Goal: Task Accomplishment & Management: Manage account settings

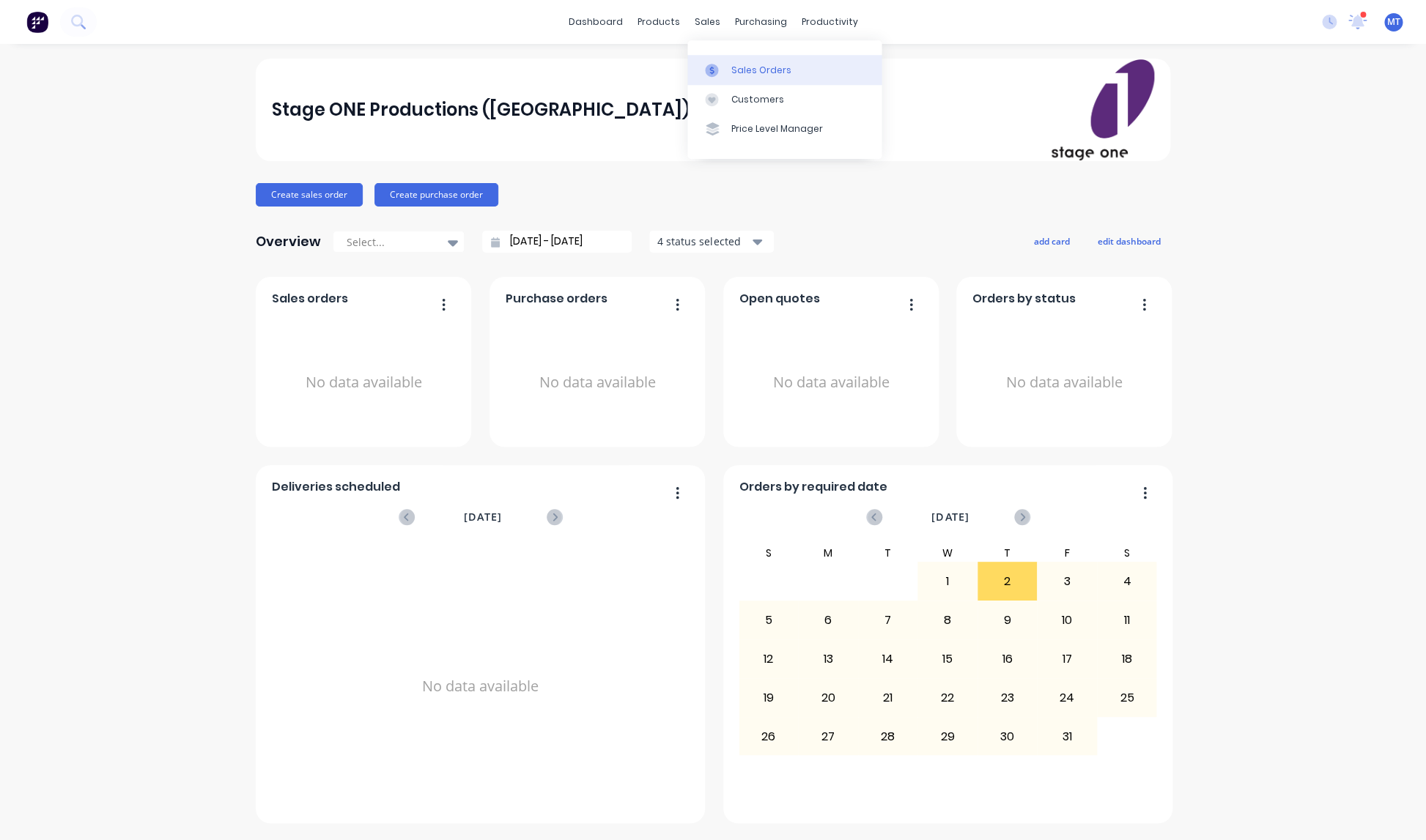
click at [743, 69] on div "Sales Orders" at bounding box center [761, 71] width 60 height 13
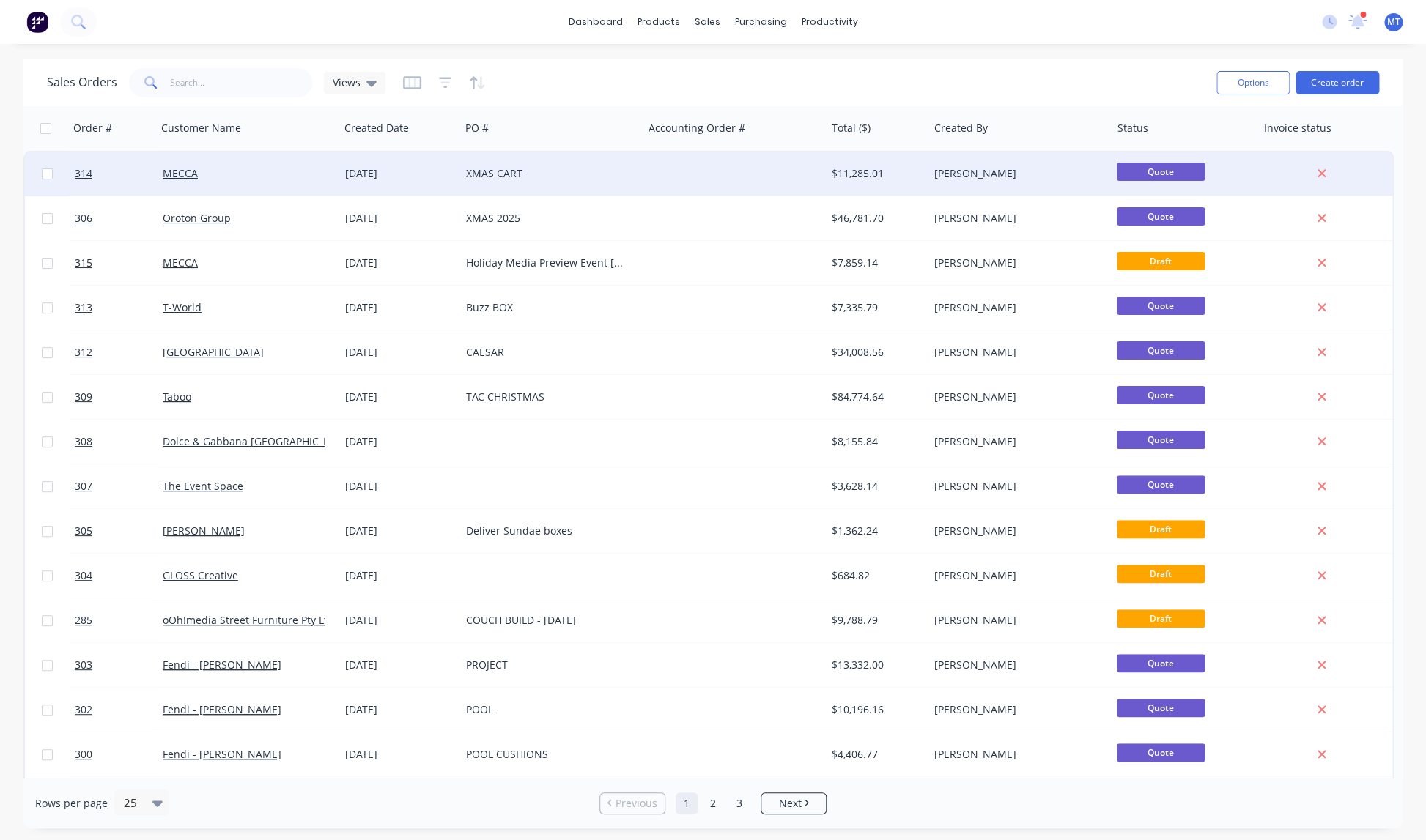
click at [486, 173] on div "XMAS CART" at bounding box center [547, 174] width 163 height 15
click at [492, 174] on div "XMAS CART" at bounding box center [547, 174] width 163 height 15
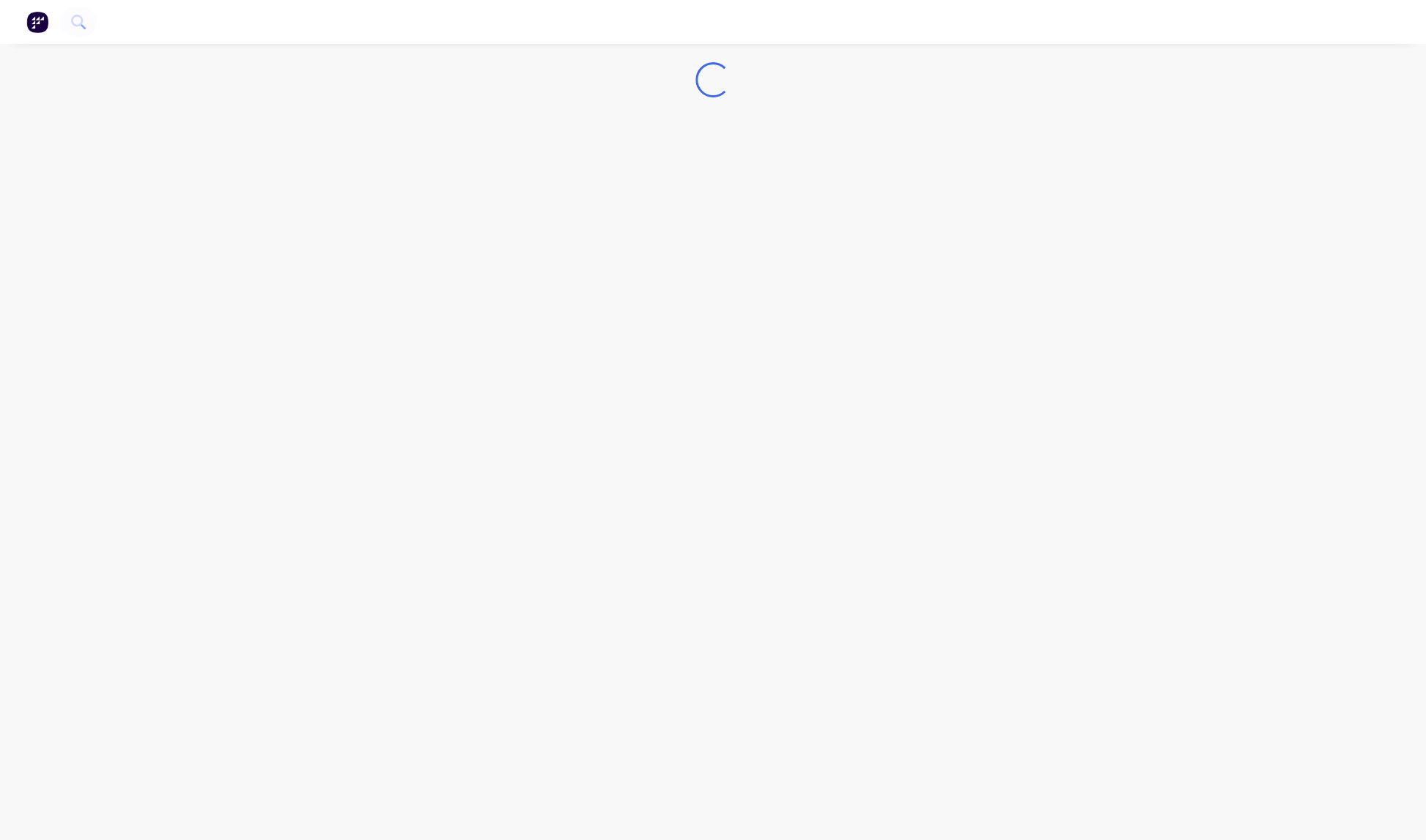
click at [492, 174] on div "Loading..." at bounding box center [713, 420] width 1426 height 840
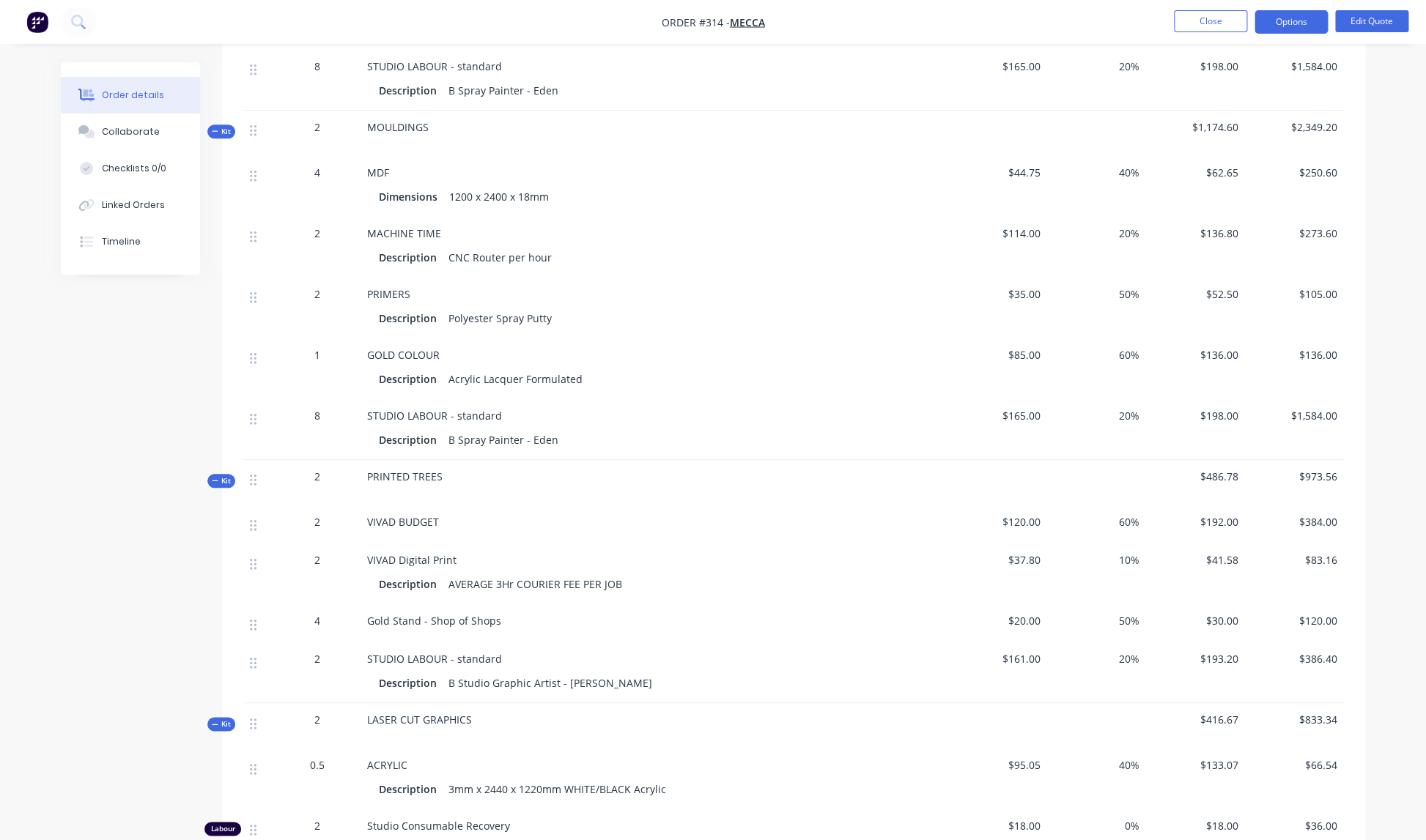
scroll to position [491, 0]
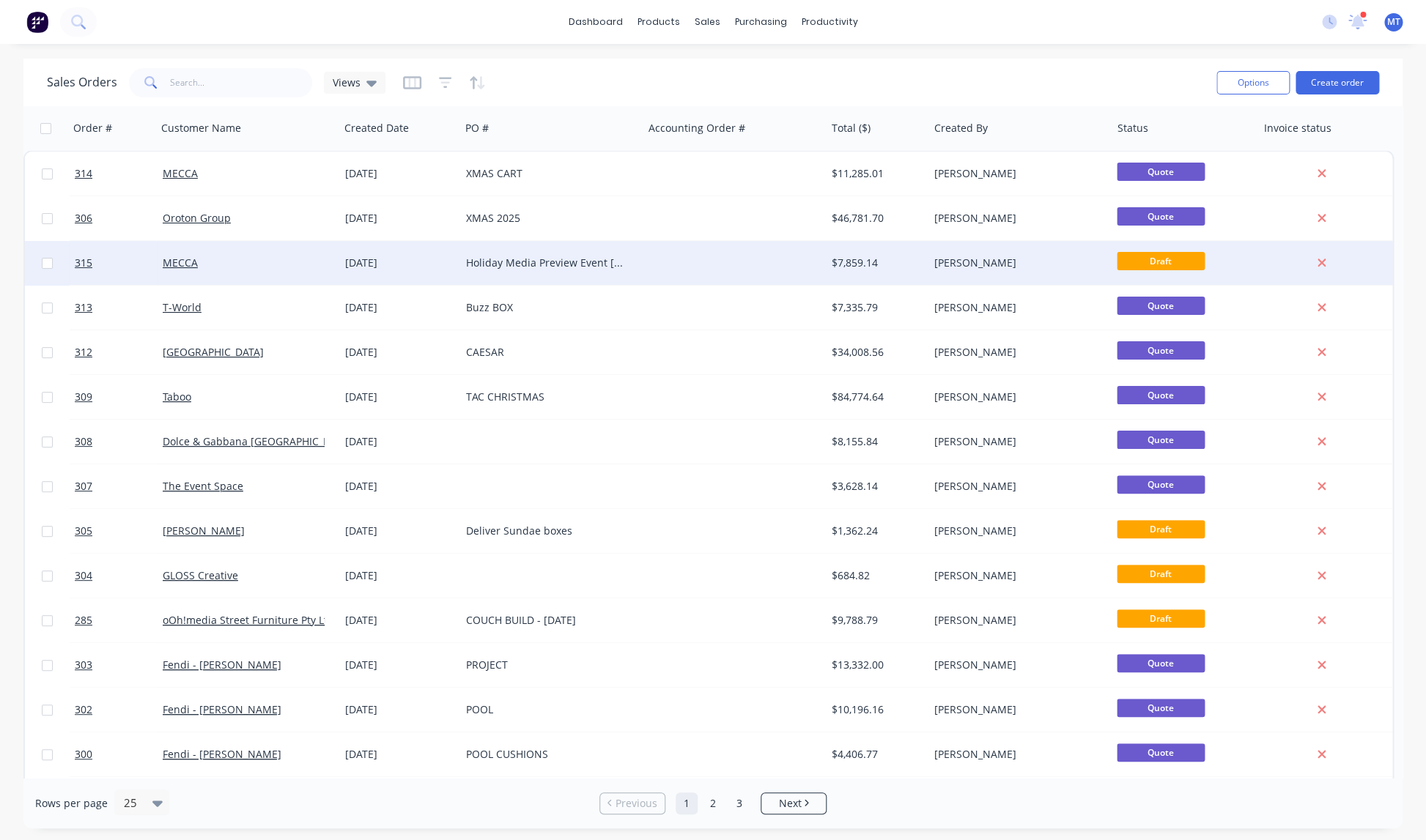
click at [498, 265] on div "Holiday Media Preview Event [GEOGRAPHIC_DATA]" at bounding box center [547, 263] width 163 height 15
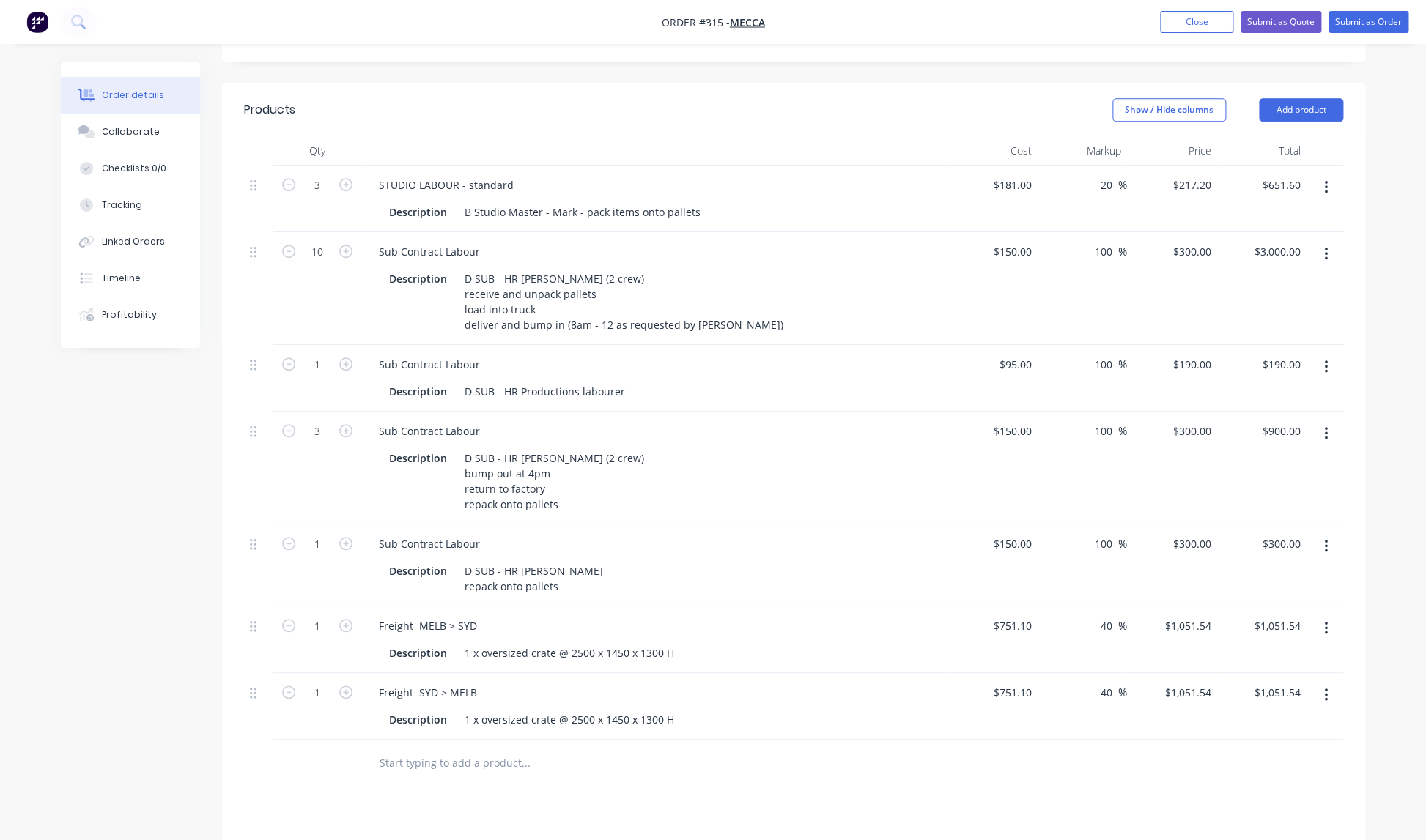
scroll to position [387, 0]
click at [290, 246] on icon "button" at bounding box center [289, 253] width 13 height 13
type input "9"
type input "$2,700.00"
click at [290, 246] on icon "button" at bounding box center [289, 253] width 13 height 13
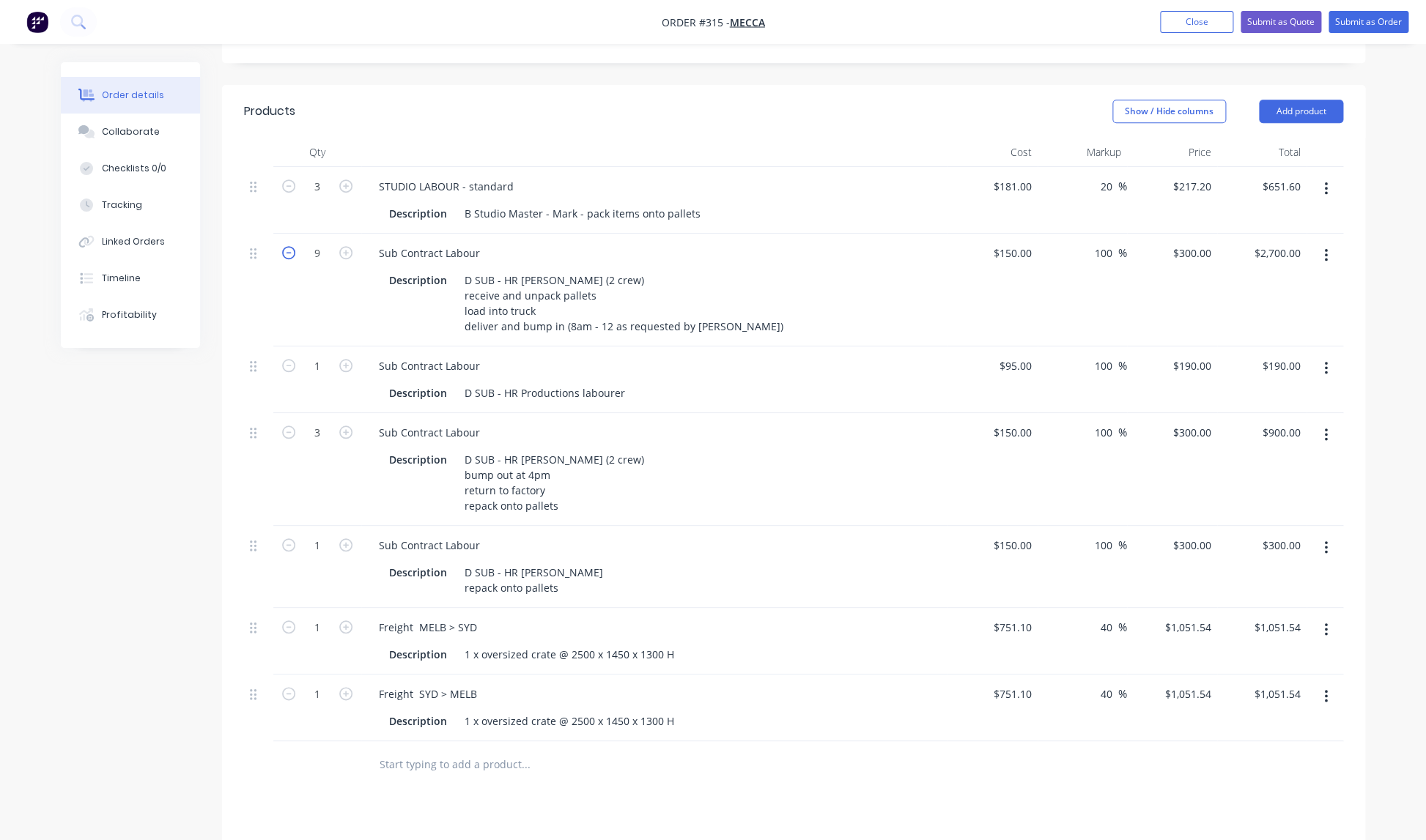
type input "8"
type input "$2,400.00"
click at [290, 246] on icon "button" at bounding box center [289, 253] width 13 height 13
type input "7"
type input "$2,100.00"
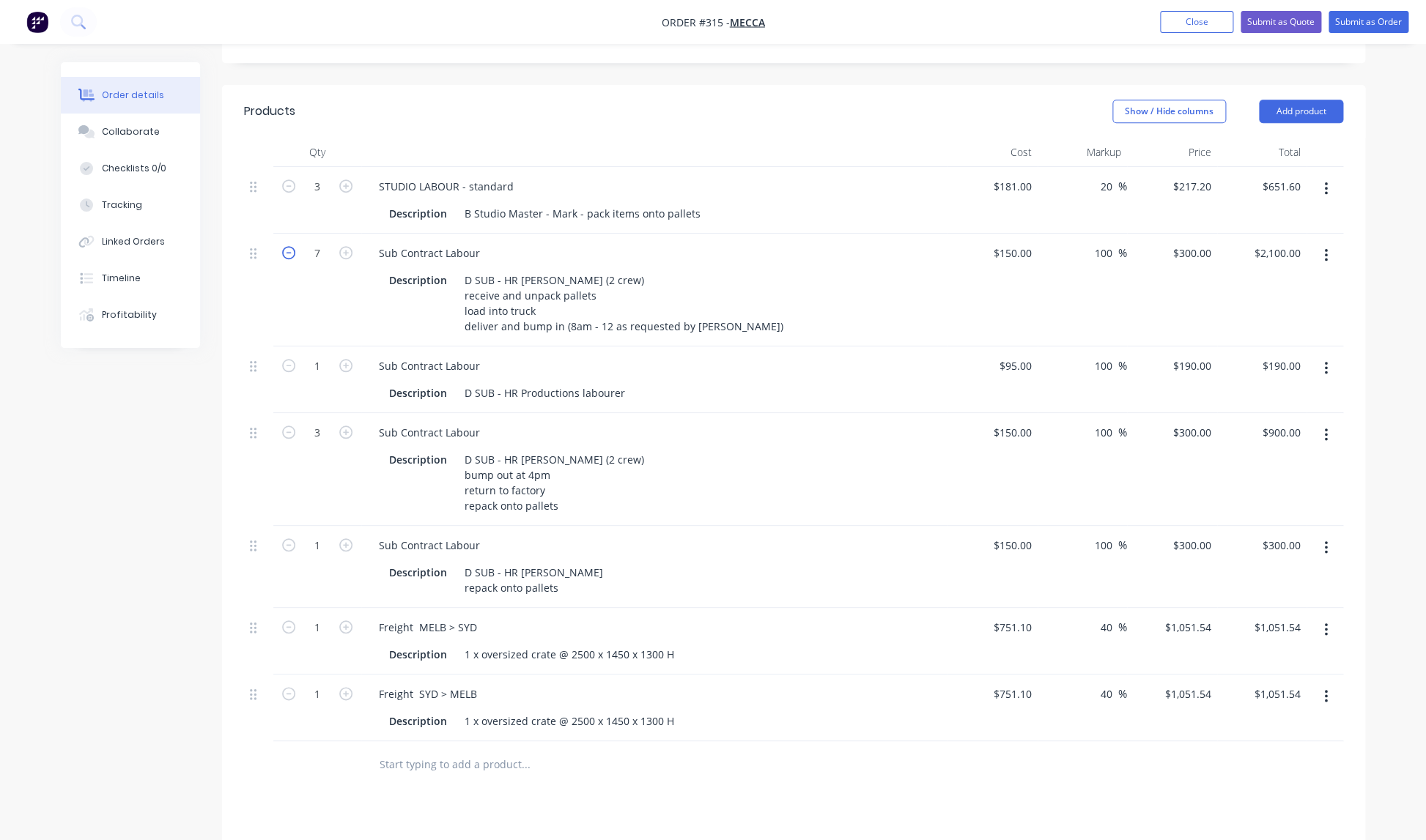
click at [290, 246] on icon "button" at bounding box center [289, 253] width 13 height 13
type input "6"
type input "$1,800.00"
click at [290, 246] on icon "button" at bounding box center [289, 253] width 13 height 13
type input "5"
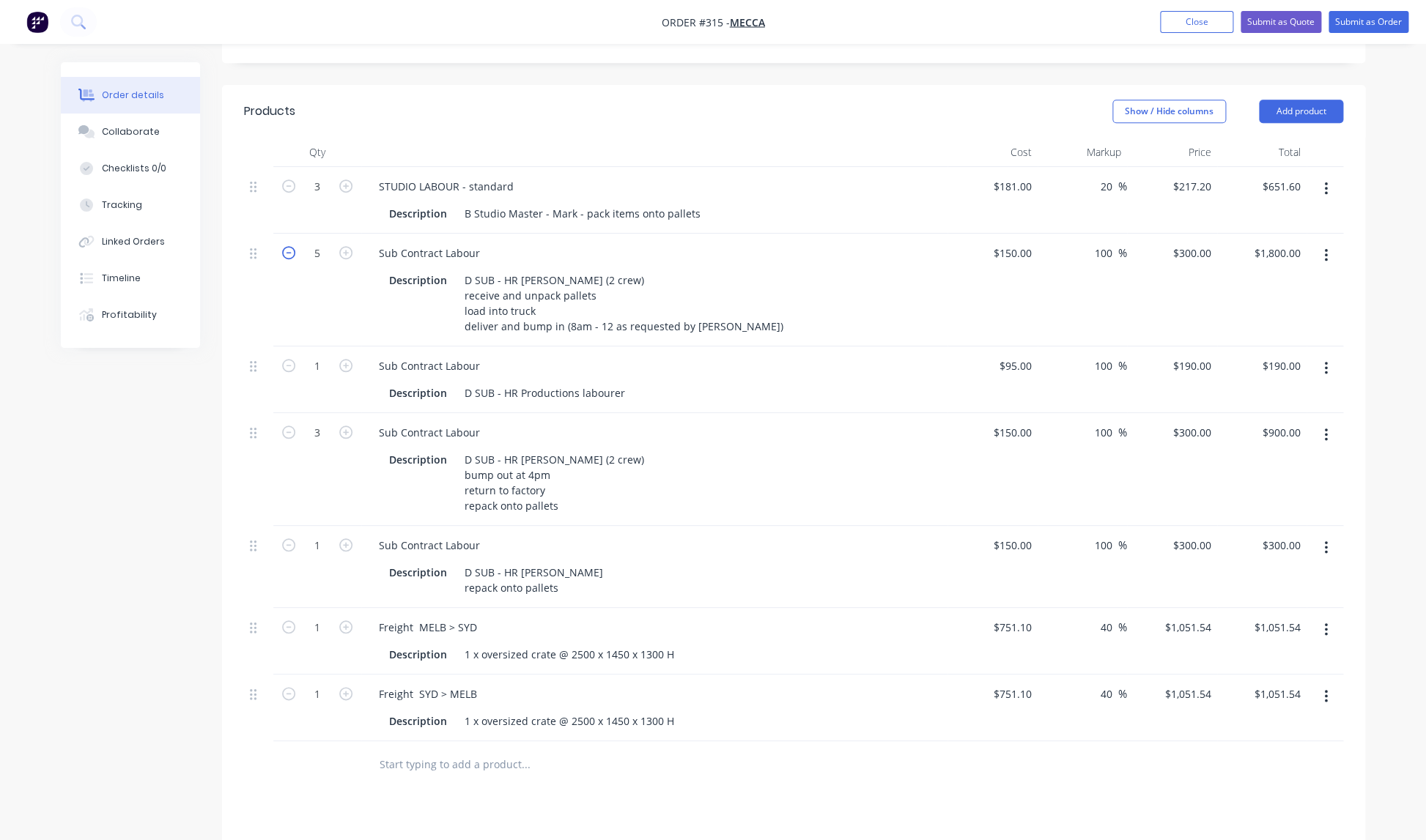
type input "$1,500.00"
click at [346, 359] on icon "button" at bounding box center [346, 366] width 13 height 13
type input "2"
type input "$380.00"
click at [346, 359] on icon "button" at bounding box center [346, 366] width 13 height 13
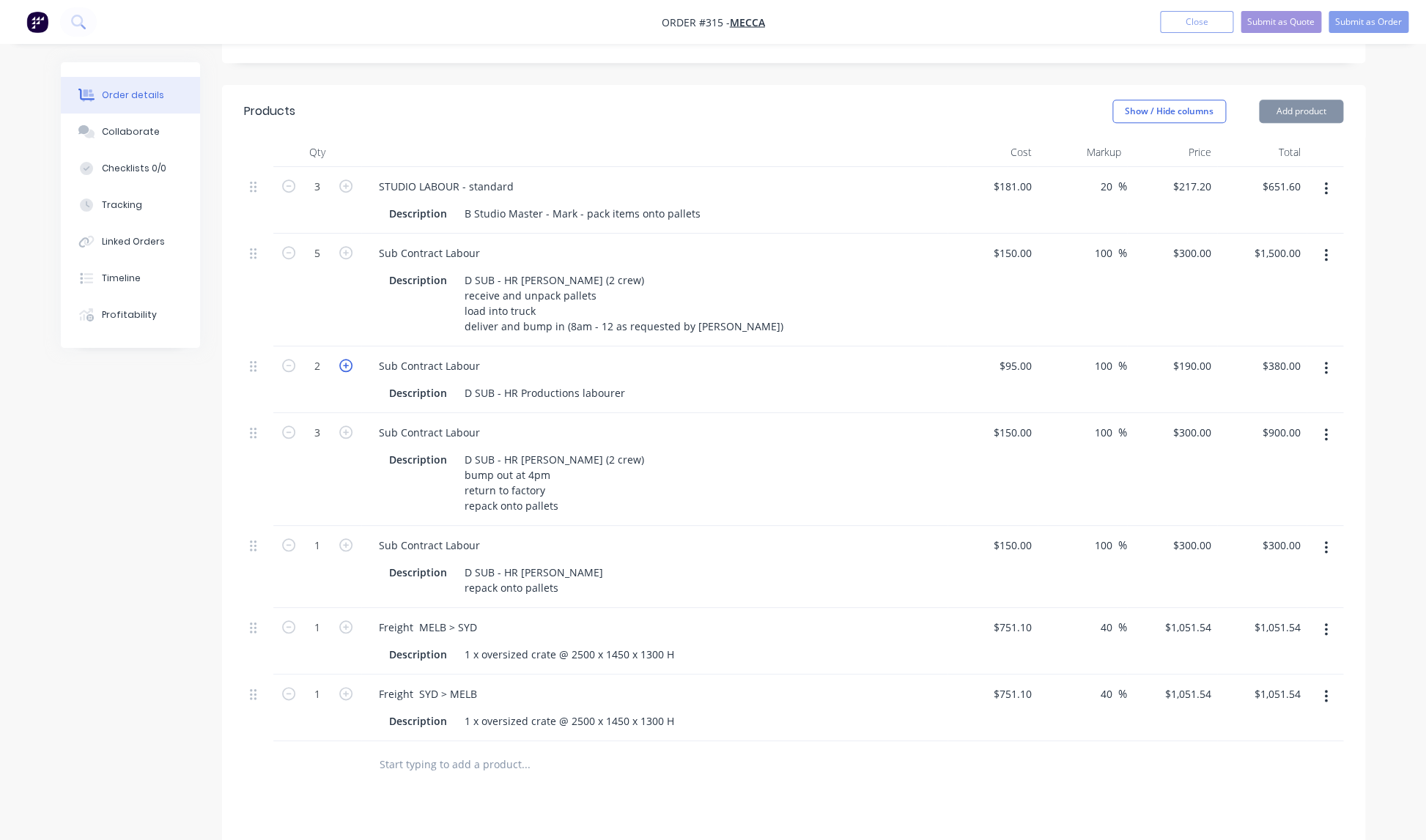
type input "3"
type input "$570.00"
click at [346, 359] on icon "button" at bounding box center [346, 366] width 13 height 13
type input "4"
type input "$760.00"
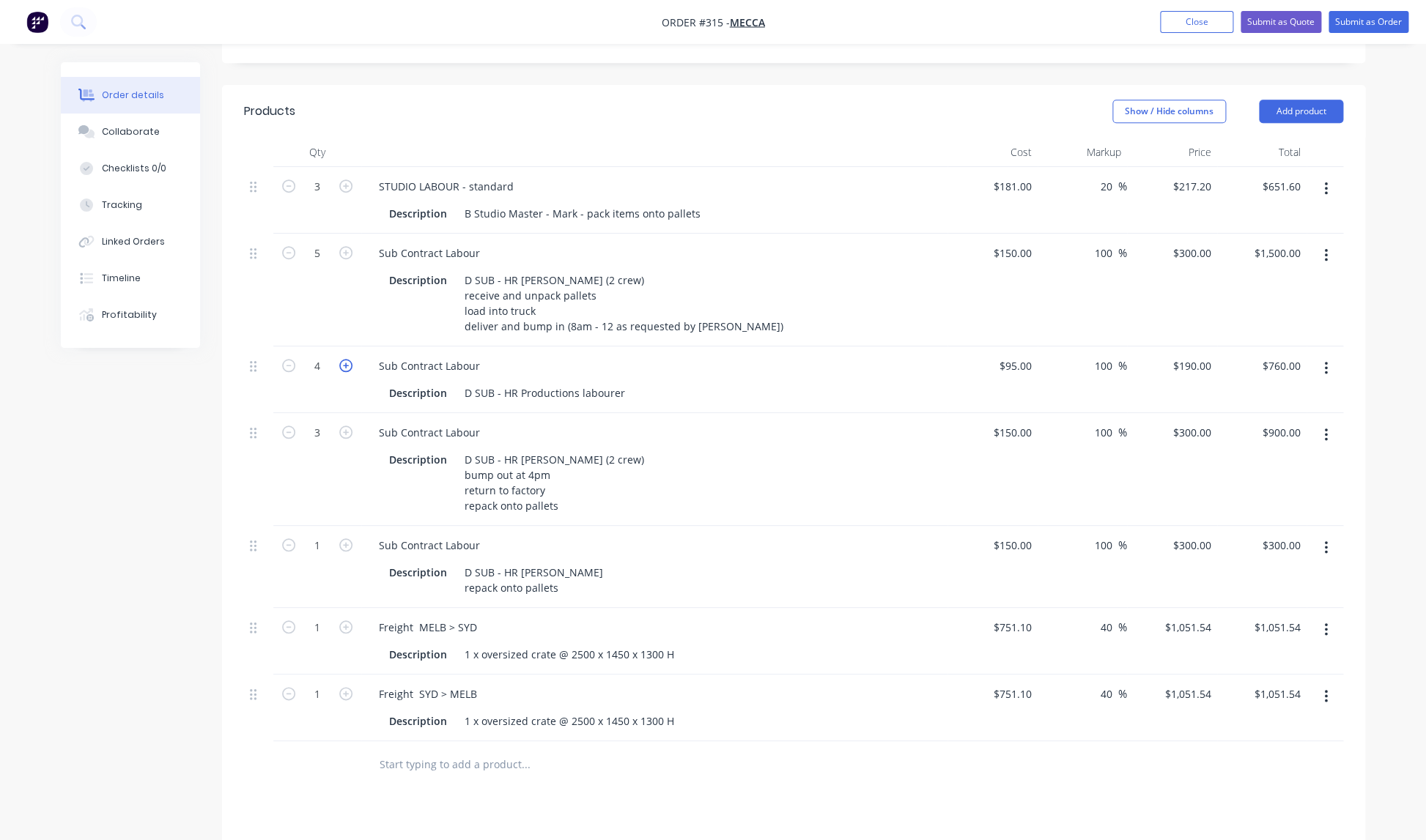
click at [346, 359] on icon "button" at bounding box center [346, 366] width 13 height 13
type input "5"
type input "$950.00"
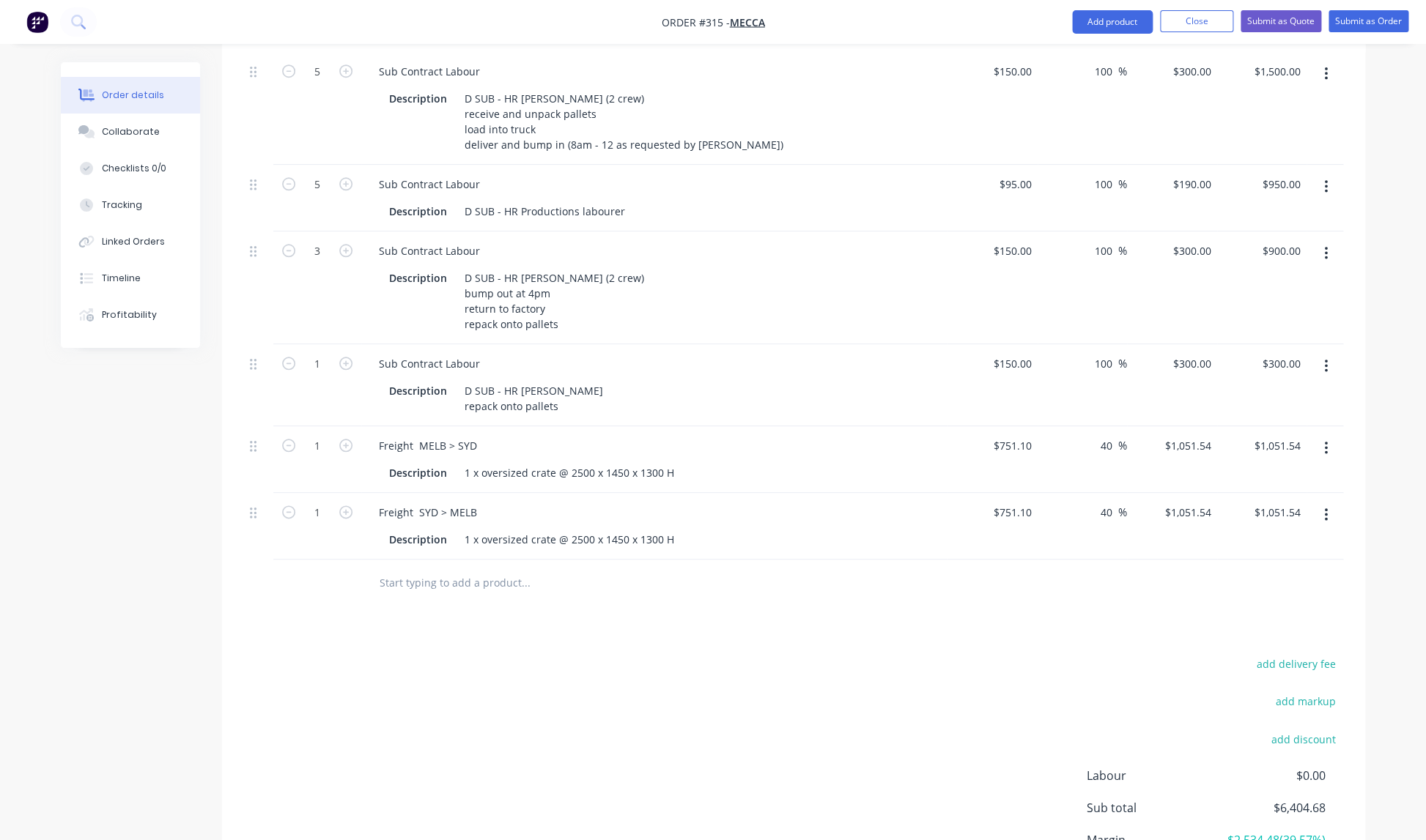
scroll to position [571, 0]
click at [325, 237] on input "3" at bounding box center [317, 248] width 38 height 22
type input "1.5"
type input "$450.00"
click at [687, 375] on div "Description D SUB - HR [PERSON_NAME] repack onto pallets" at bounding box center [654, 395] width 574 height 40
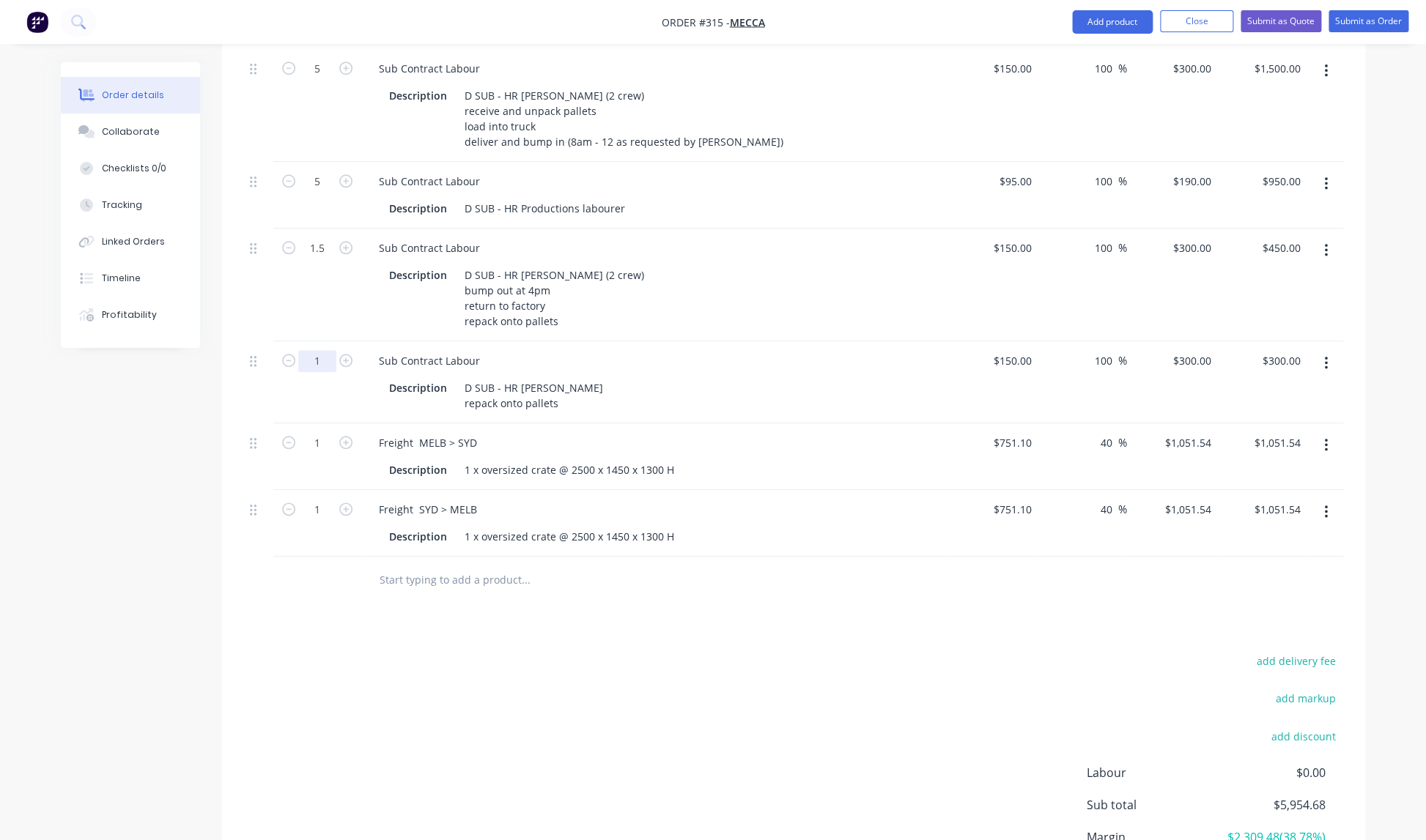
click at [326, 350] on input "1" at bounding box center [317, 361] width 38 height 22
type input "1.5"
type input "$450.00"
click at [732, 378] on div "Description D SUB - HR [PERSON_NAME] repack onto pallets" at bounding box center [651, 396] width 536 height 37
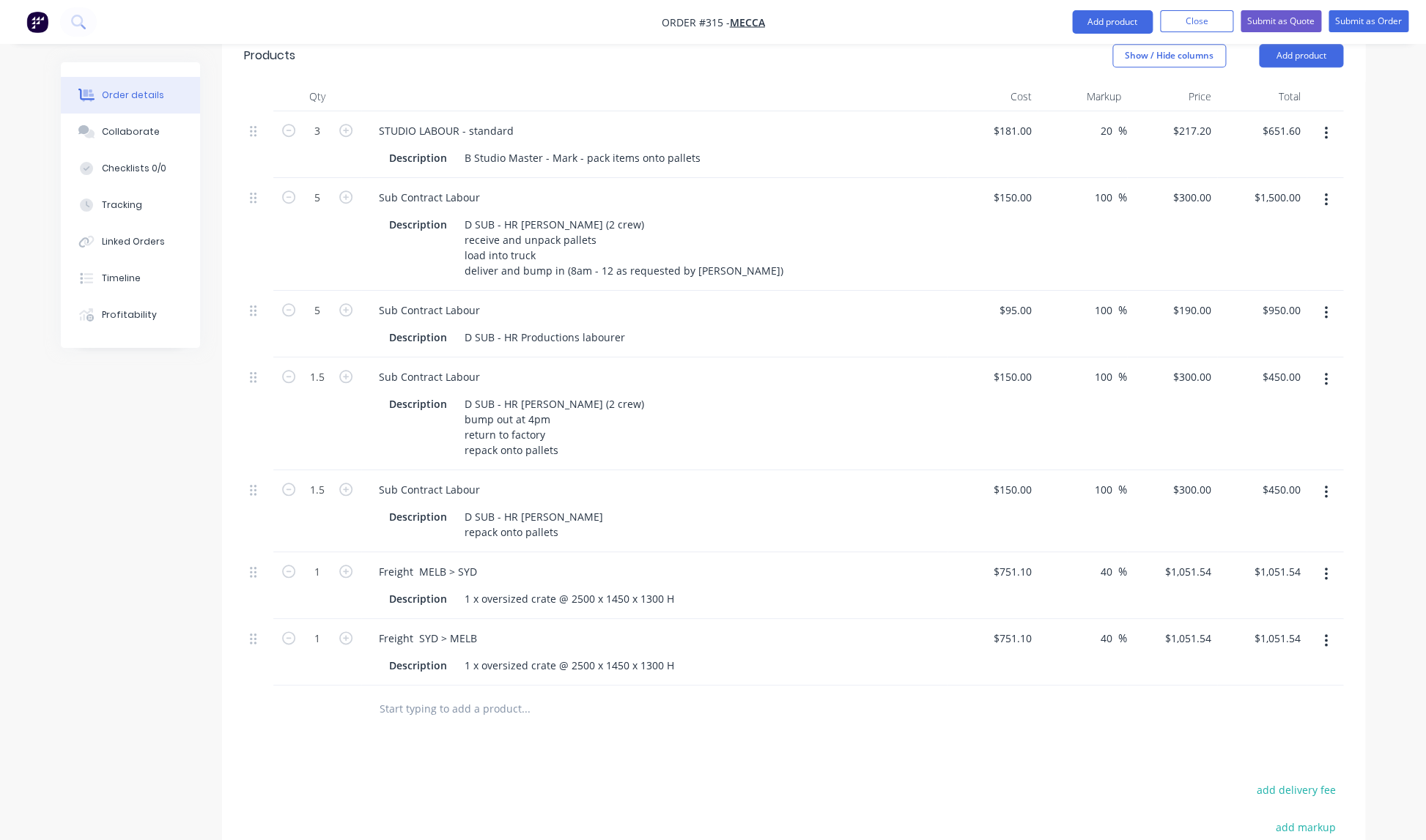
scroll to position [421, 0]
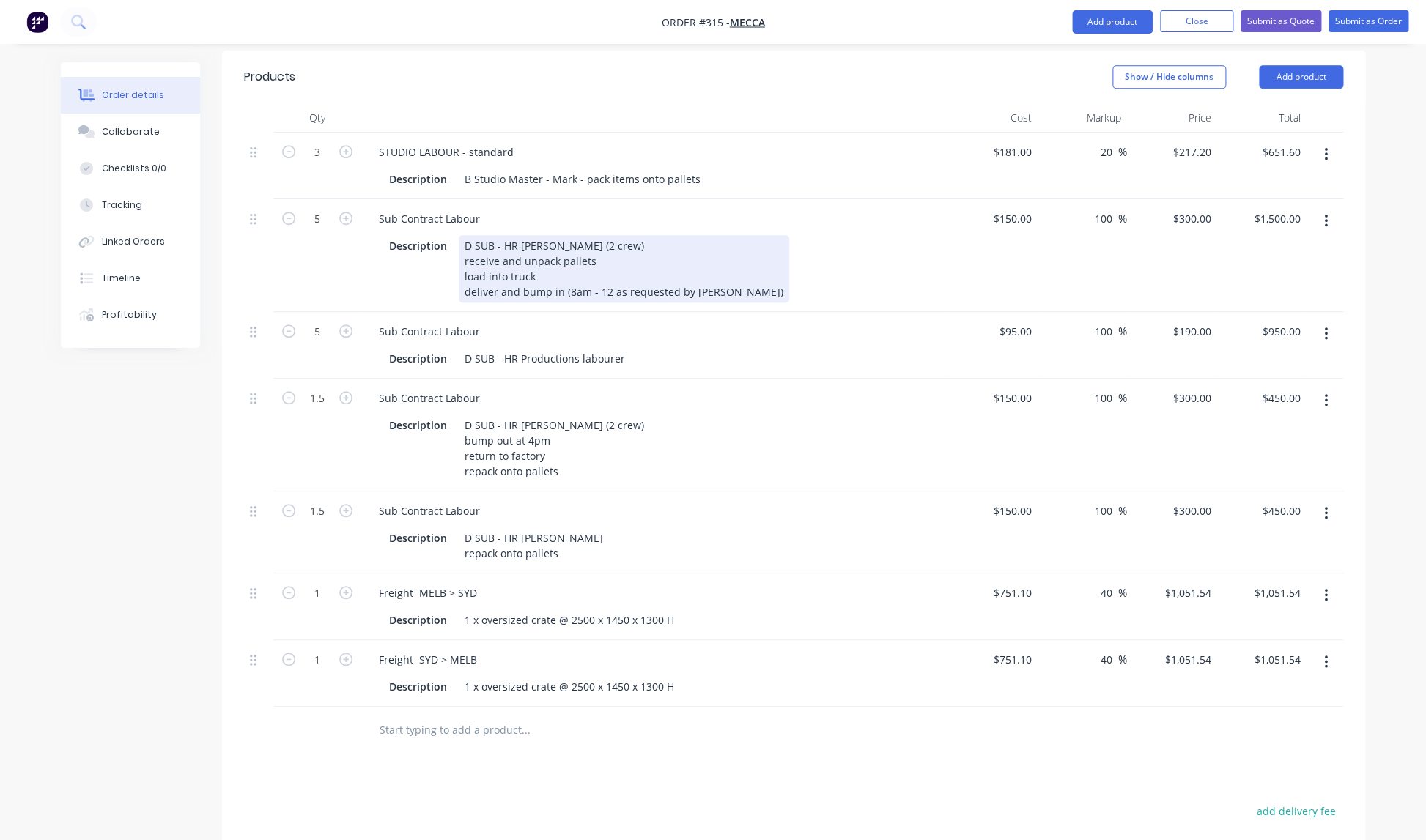
click at [582, 235] on div "D SUB - HR [PERSON_NAME] (2 crew) receive and unpack pallets load into truck de…" at bounding box center [624, 269] width 331 height 68
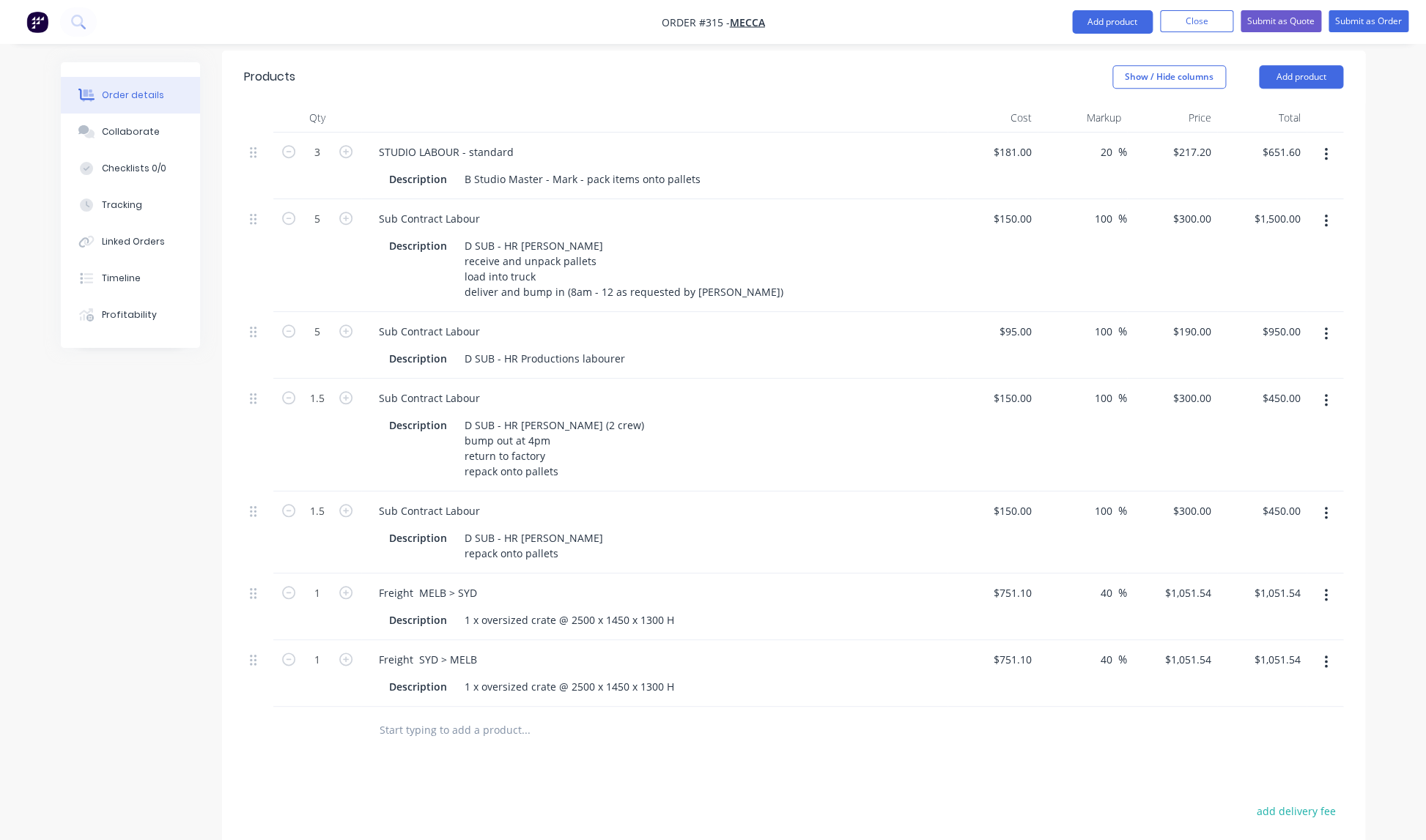
click at [686, 348] on div "Description D SUB - HR Productions labourer" at bounding box center [651, 359] width 536 height 21
click at [630, 348] on div "Description D SUB - HR Productions labourer" at bounding box center [651, 359] width 536 height 21
click at [624, 348] on div "D SUB - HR Productions labourer" at bounding box center [545, 359] width 172 height 21
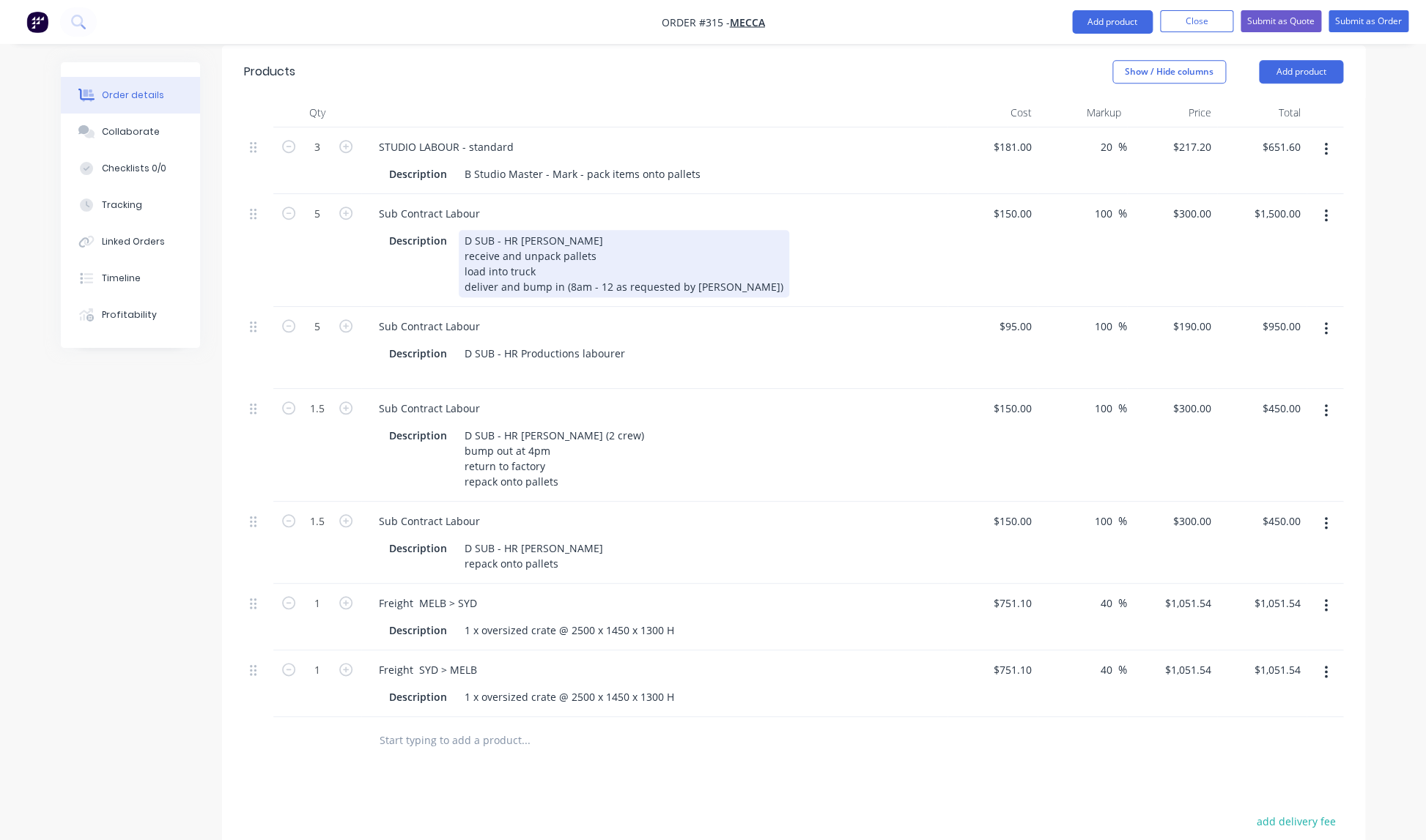
scroll to position [429, 0]
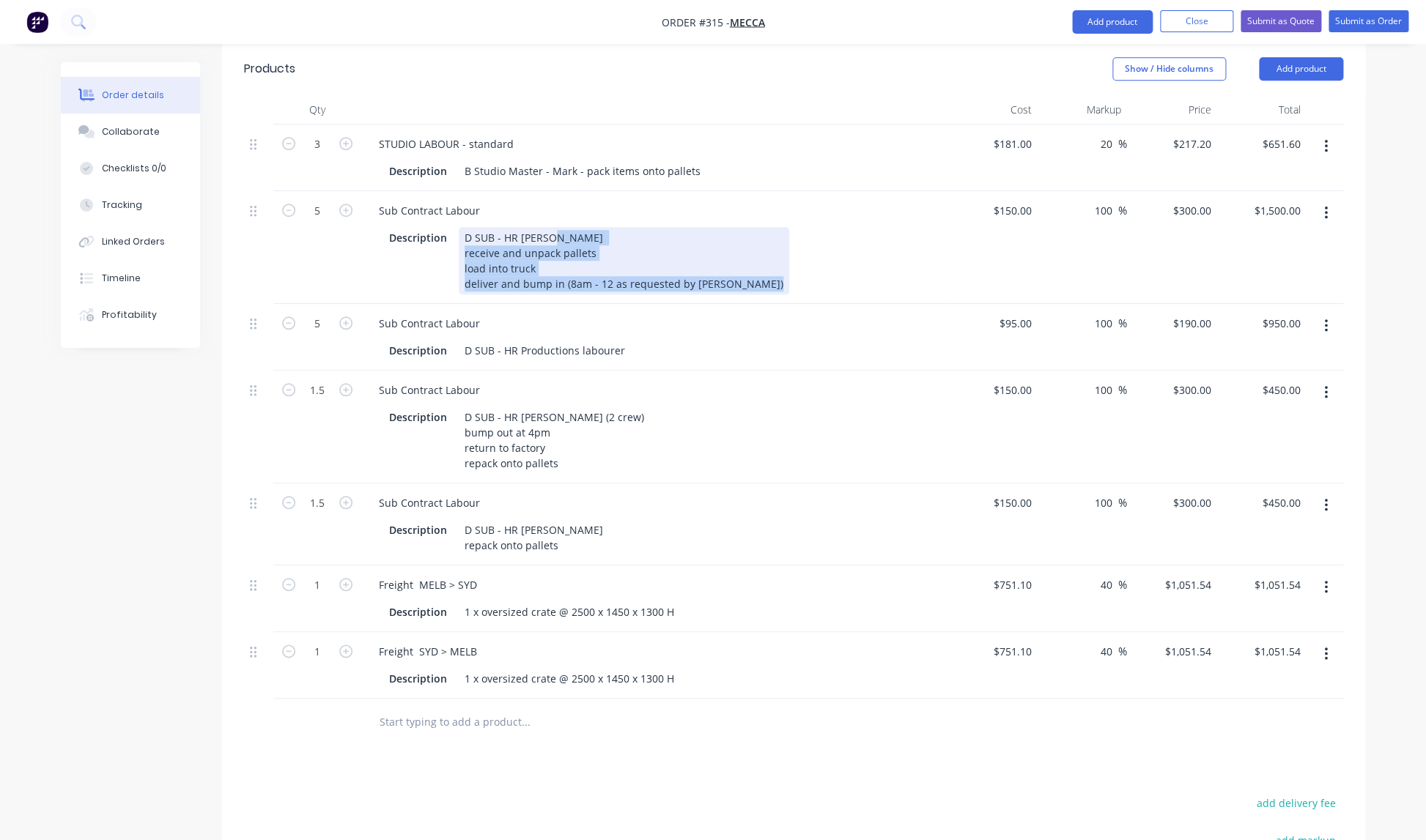
drag, startPoint x: 462, startPoint y: 194, endPoint x: 712, endPoint y: 225, distance: 251.9
click at [720, 227] on div "D SUB - HR [PERSON_NAME] receive and unpack pallets load into truck deliver and…" at bounding box center [624, 261] width 331 height 68
copy div "receive and unpack pallets load into truck deliver and bump in (8am - 12 as req…"
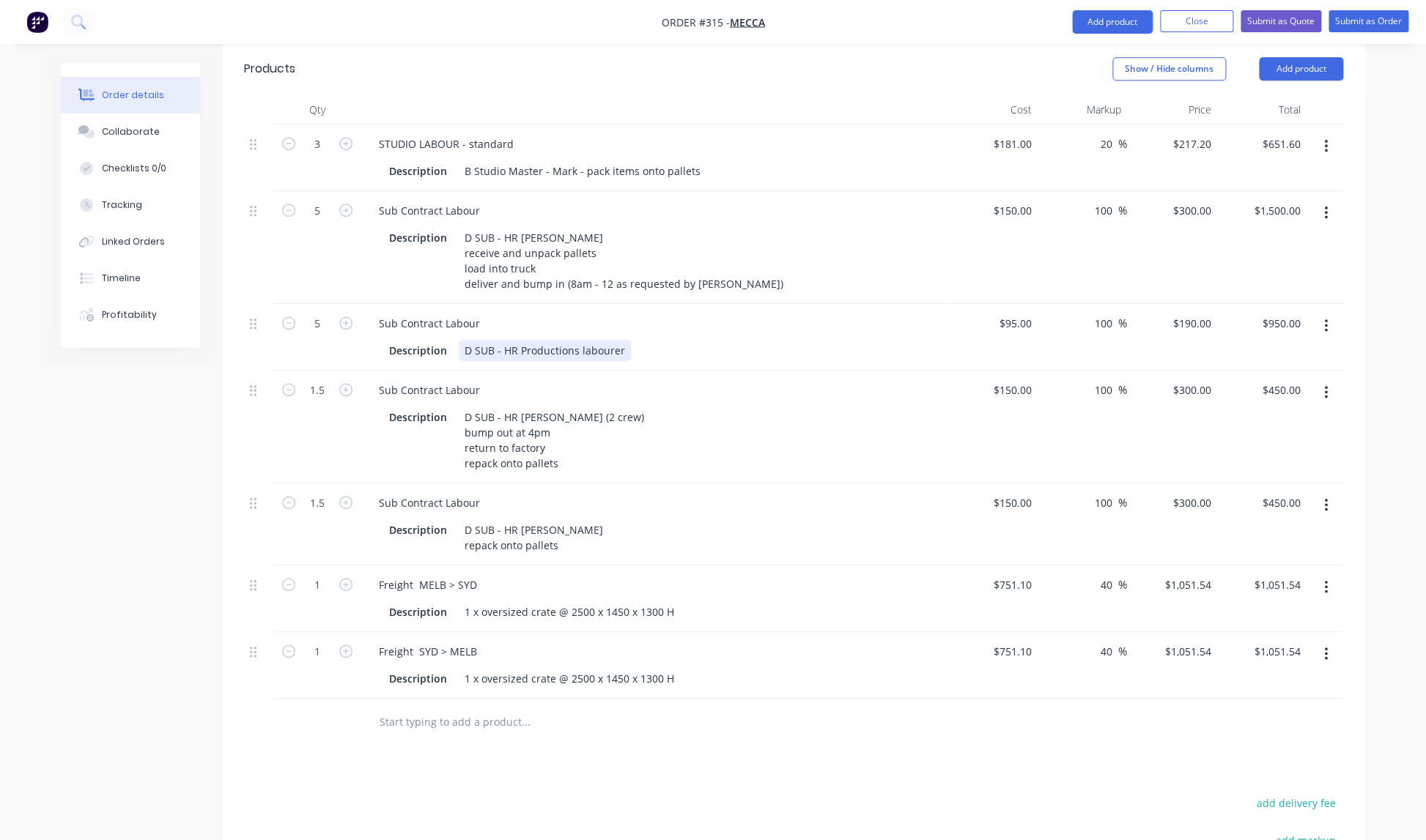
click at [475, 340] on div "D SUB - HR Productions labourer" at bounding box center [545, 350] width 172 height 21
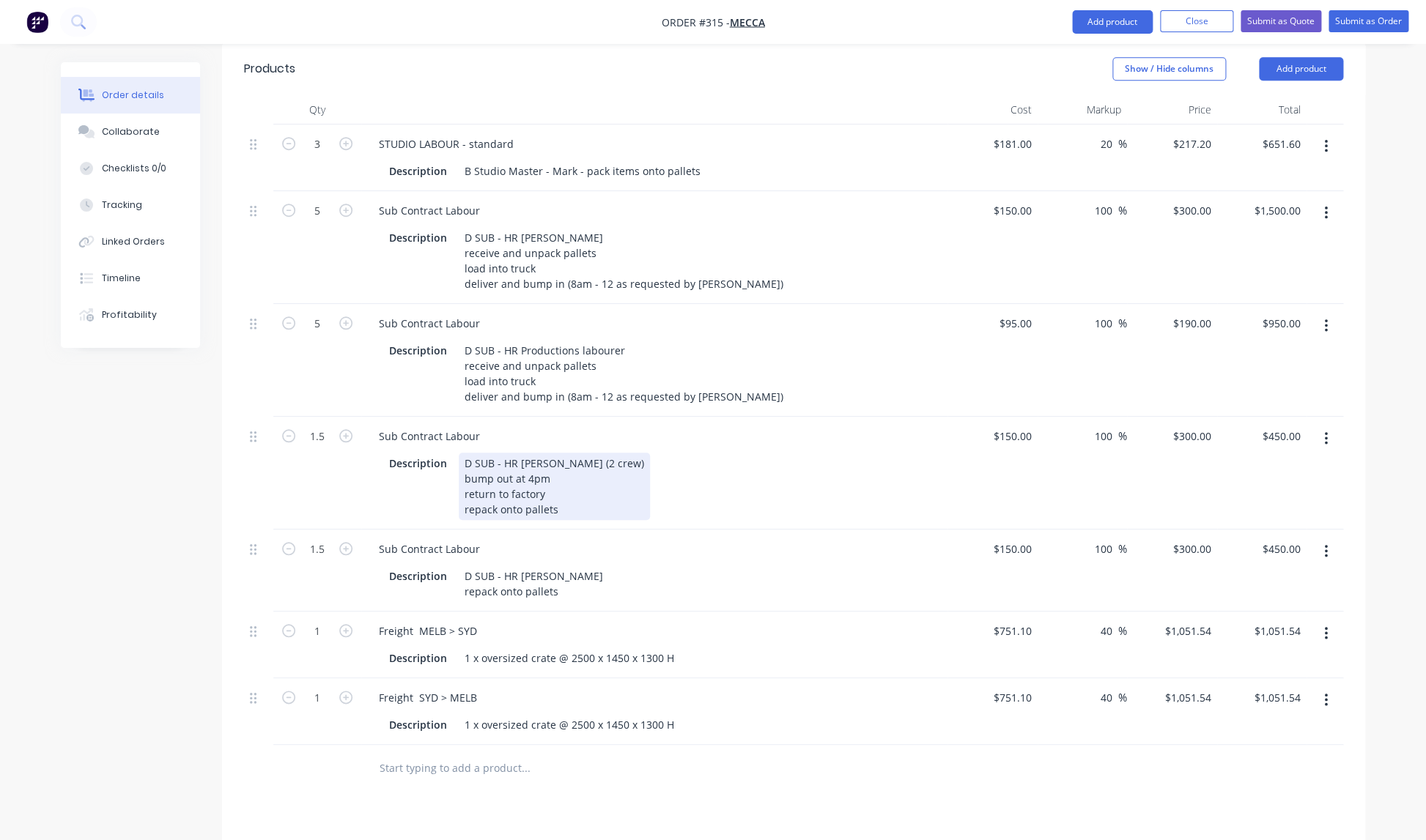
click at [582, 453] on div "D SUB - HR [PERSON_NAME] (2 crew) bump out at 4pm return to factory repack onto…" at bounding box center [554, 487] width 191 height 68
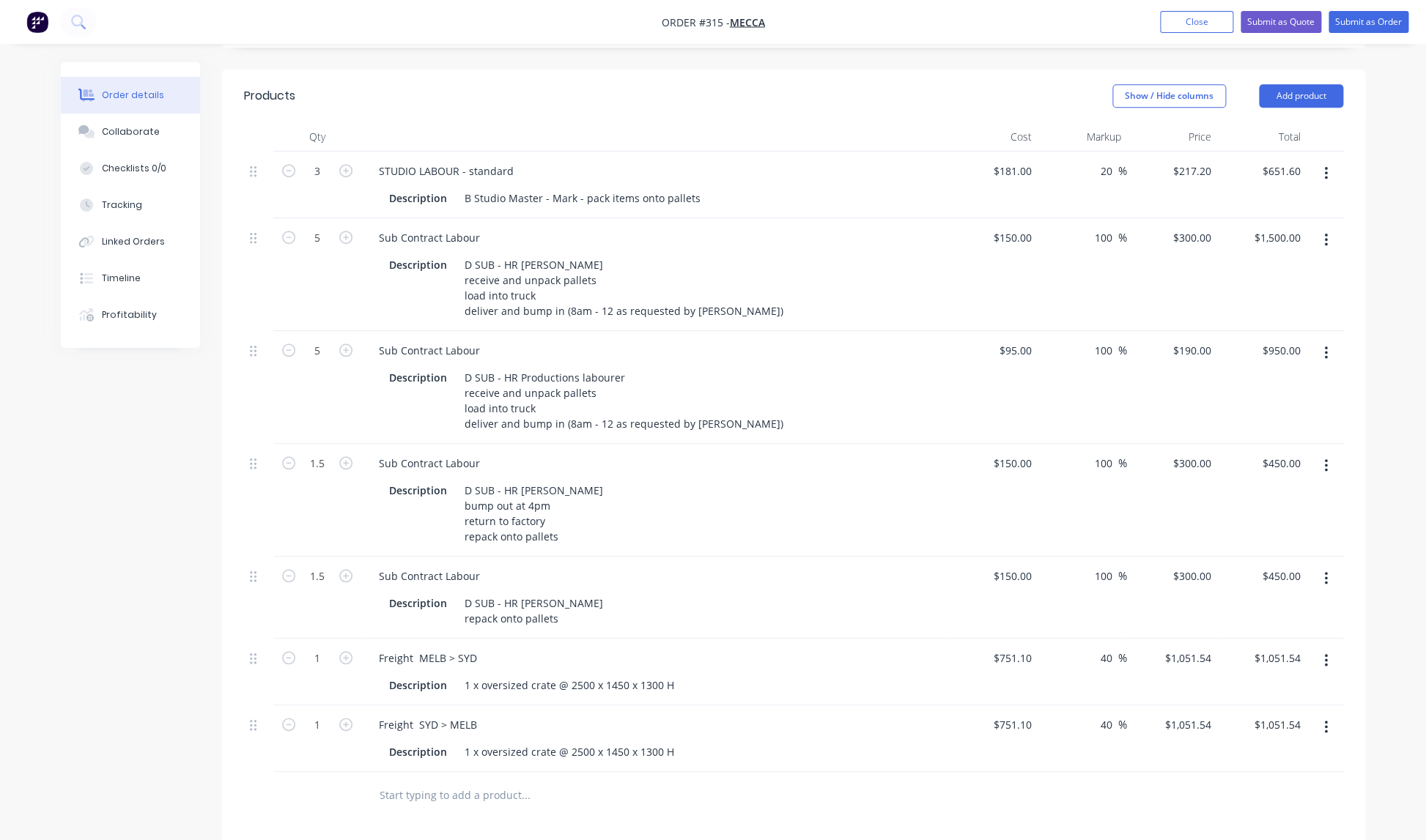
click at [678, 565] on div "Sub Contract Labour" at bounding box center [654, 576] width 574 height 21
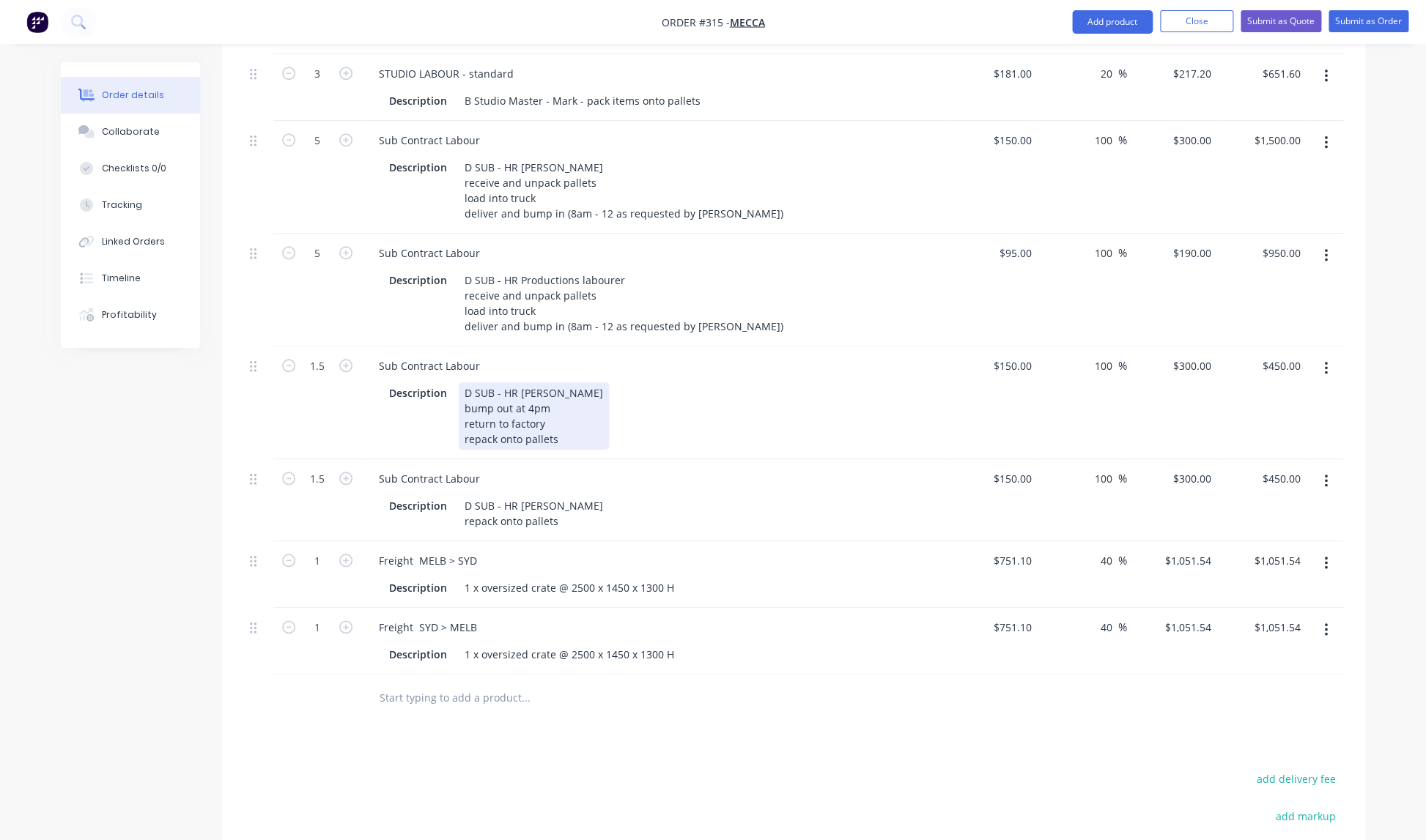
scroll to position [502, 0]
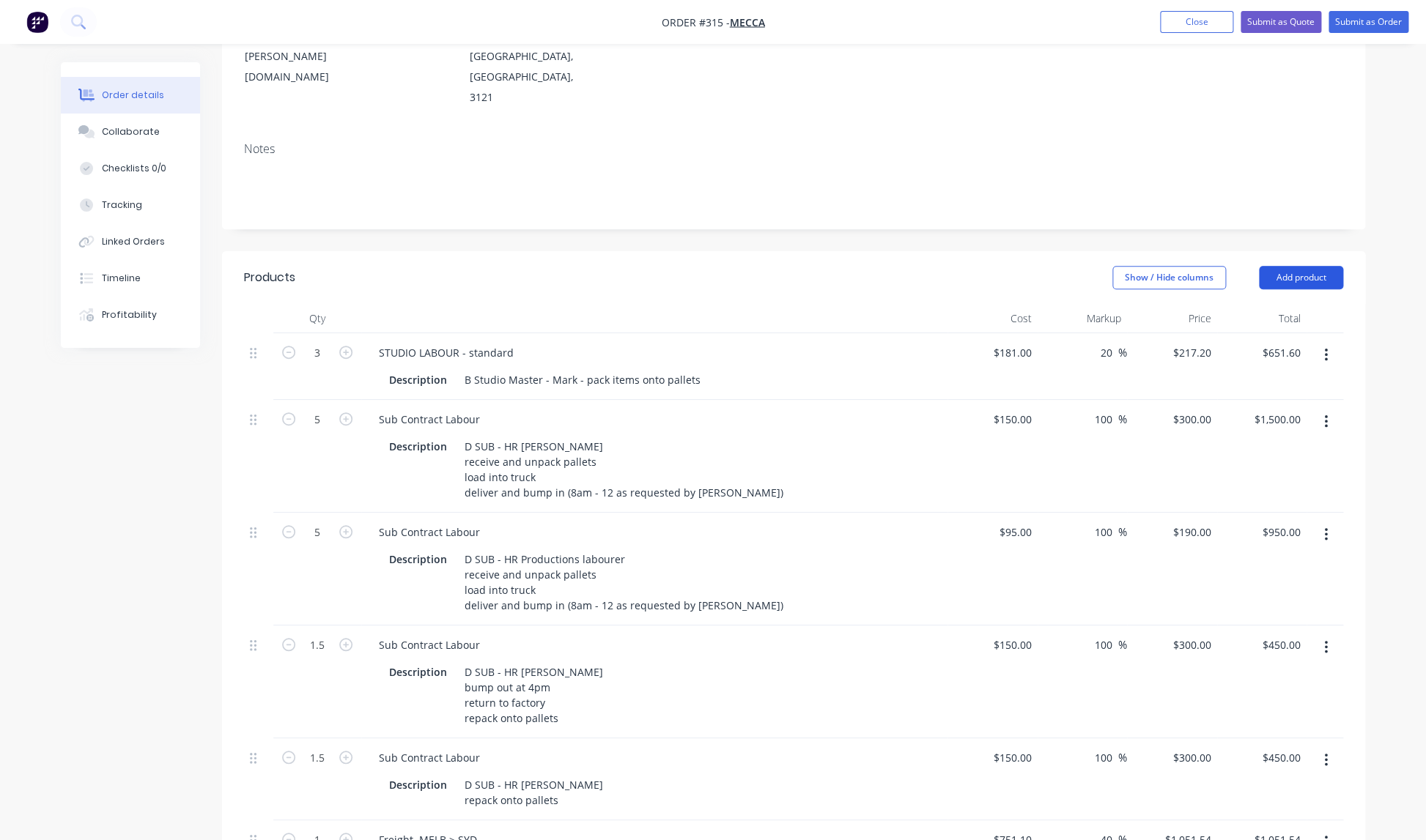
click at [1309, 266] on button "Add product" at bounding box center [1301, 278] width 84 height 24
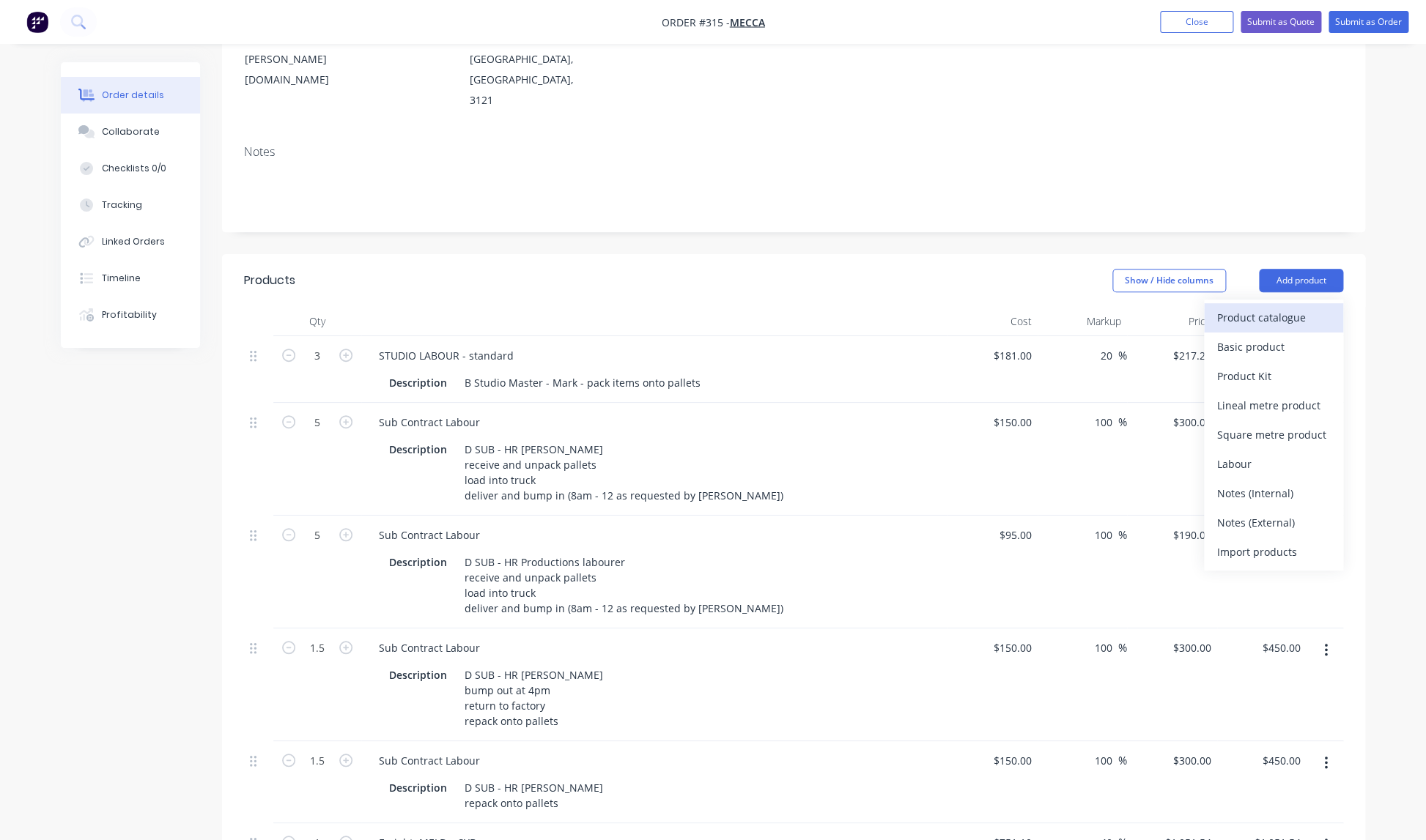
click at [1253, 307] on div "Product catalogue" at bounding box center [1273, 317] width 113 height 21
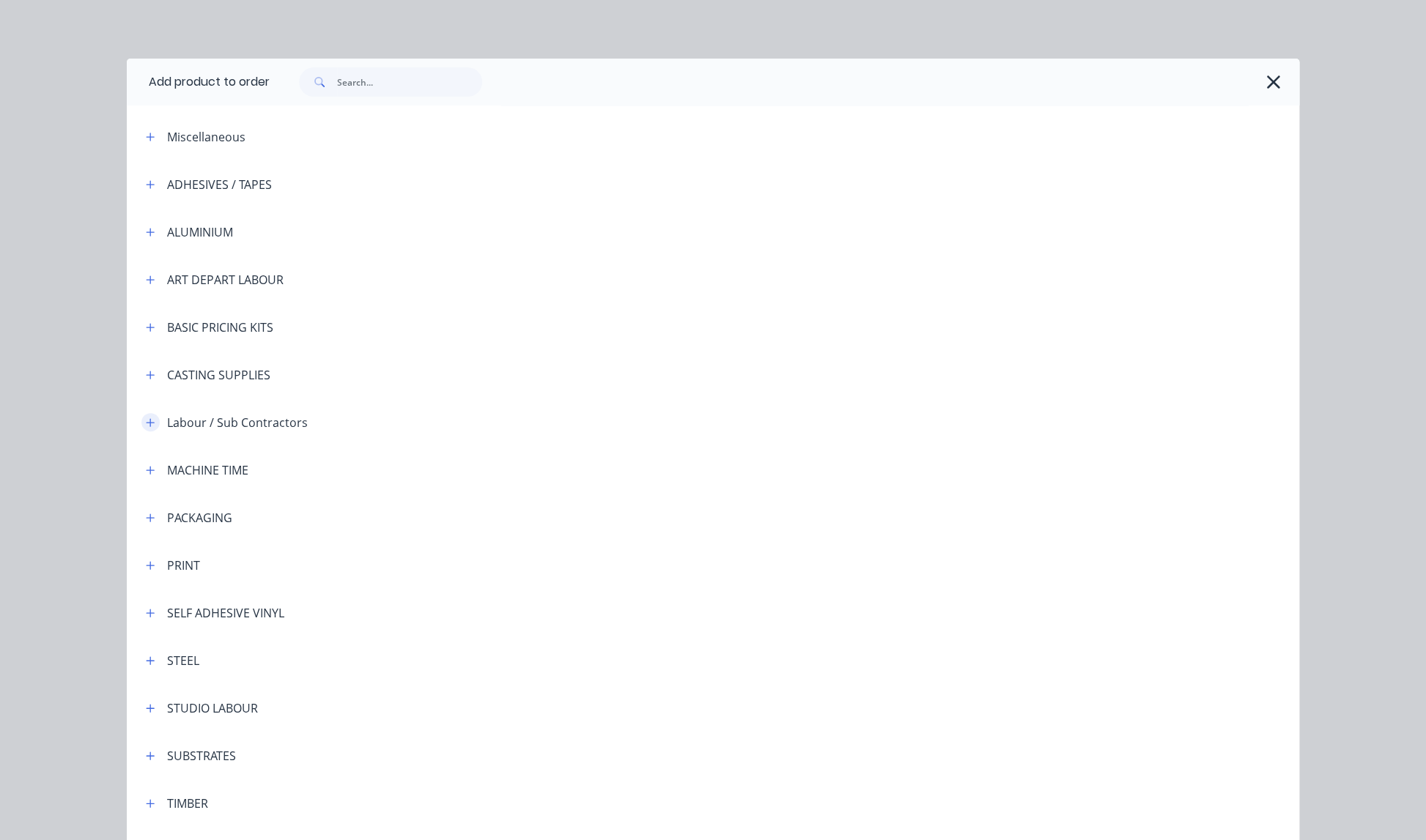
click at [149, 422] on icon "button" at bounding box center [150, 423] width 9 height 10
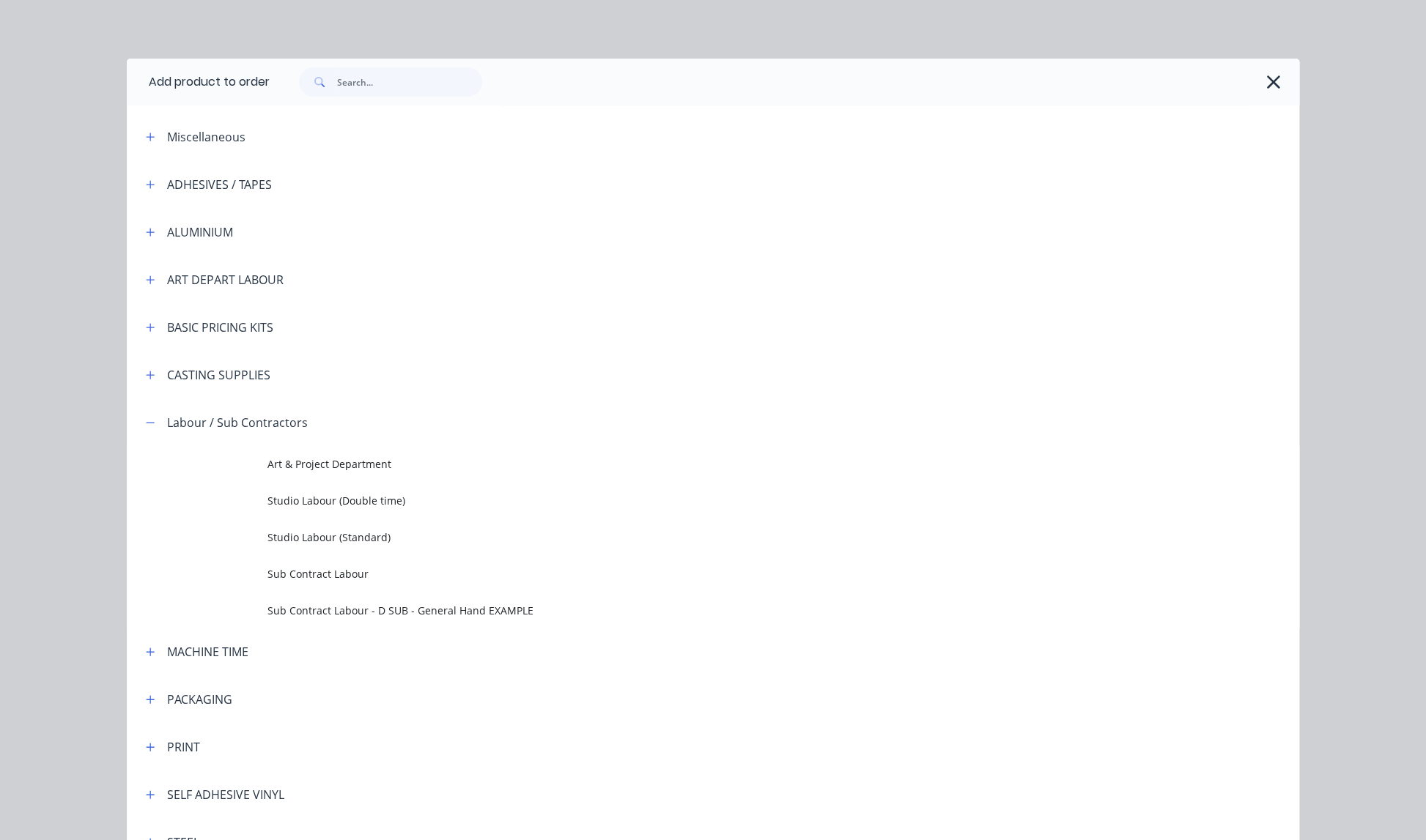
click at [339, 575] on span "Sub Contract Labour" at bounding box center [680, 573] width 825 height 15
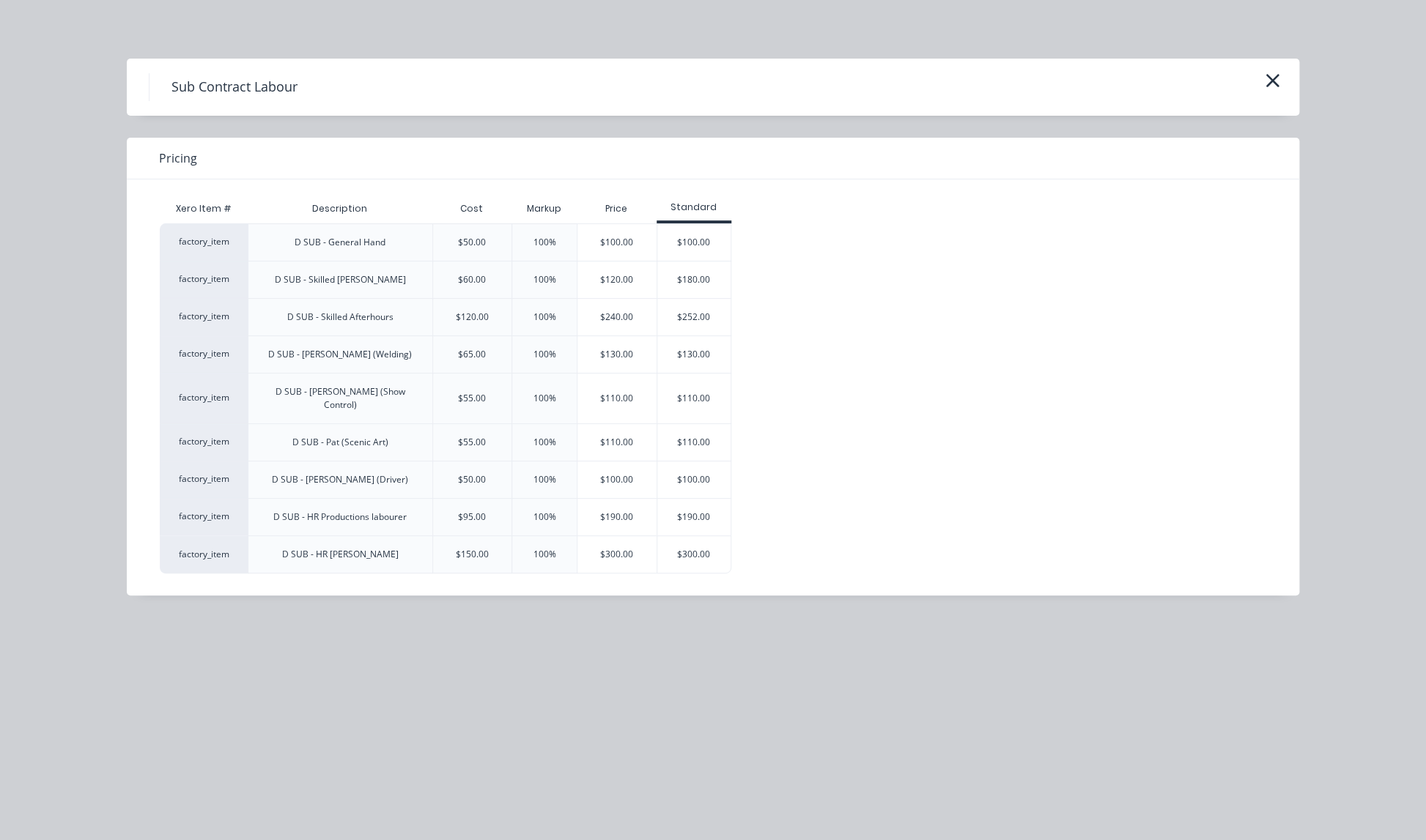
click at [696, 505] on div "$190.00" at bounding box center [694, 518] width 74 height 37
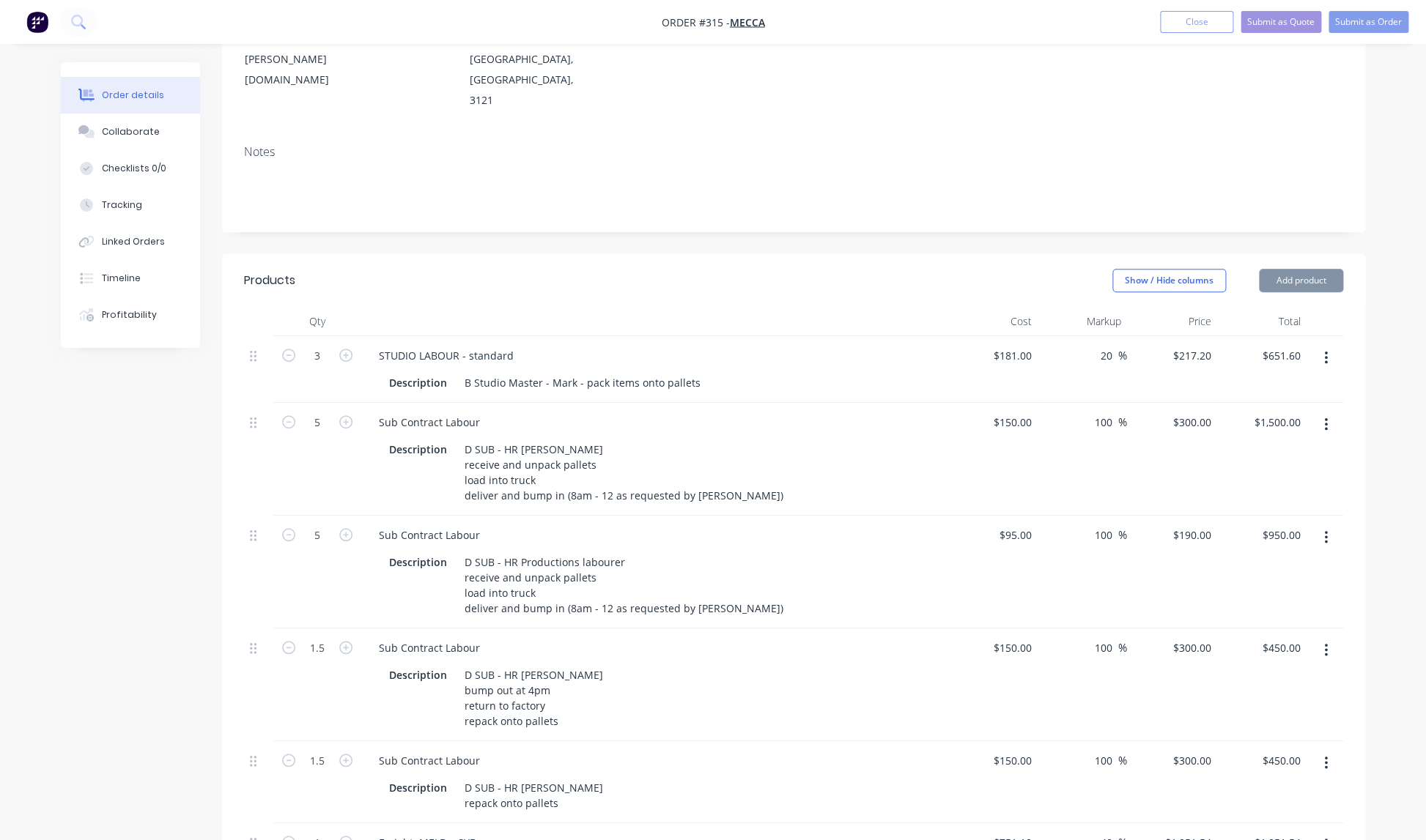
type input "$95.00"
type input "100"
type input "$190.00"
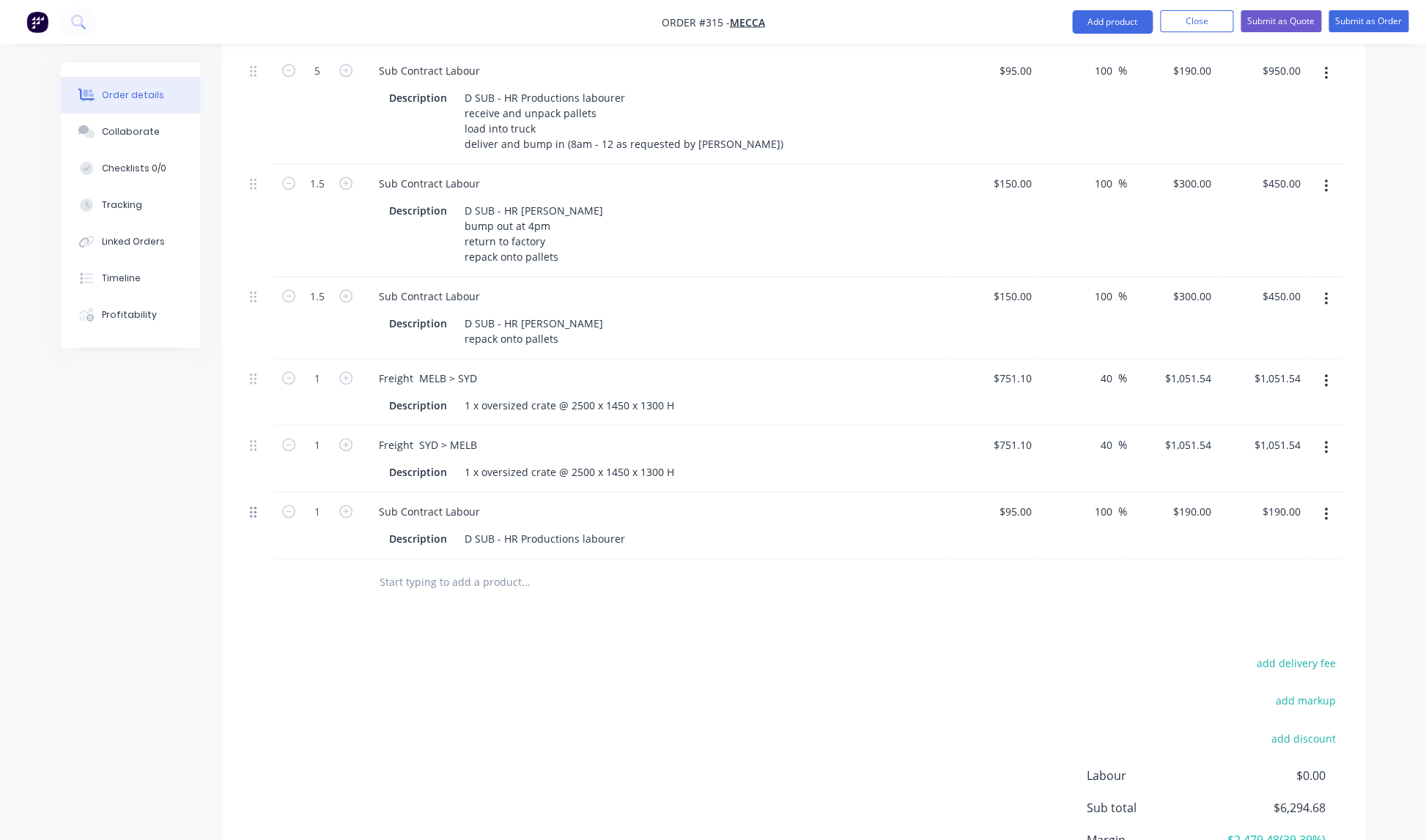
scroll to position [688, 0]
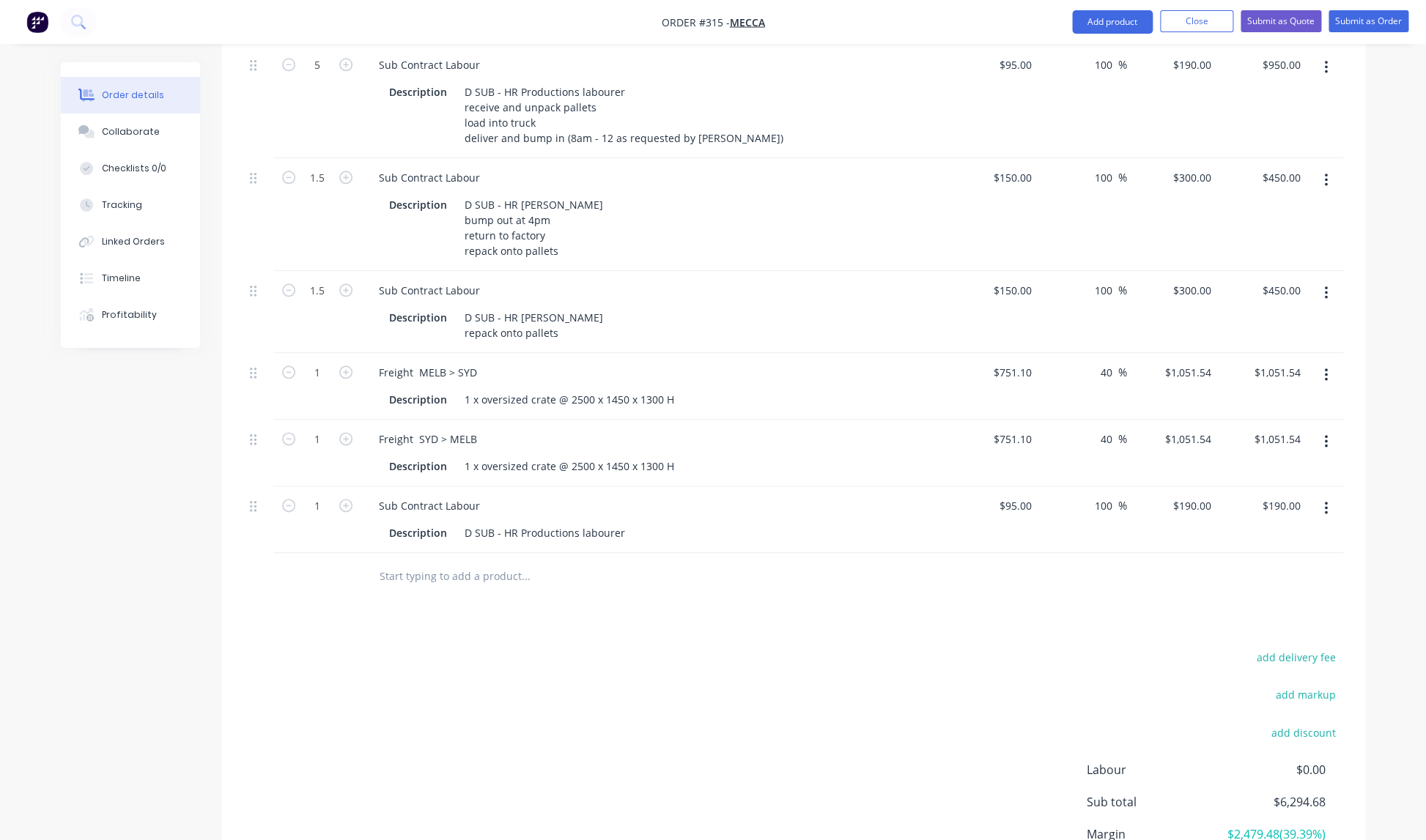
drag, startPoint x: 254, startPoint y: 453, endPoint x: 262, endPoint y: 520, distance: 67.5
click at [267, 515] on div "Qty Cost Markup Price Total 3 STUDIO LABOUR - standard Description B Studio Mas…" at bounding box center [794, 219] width 1143 height 764
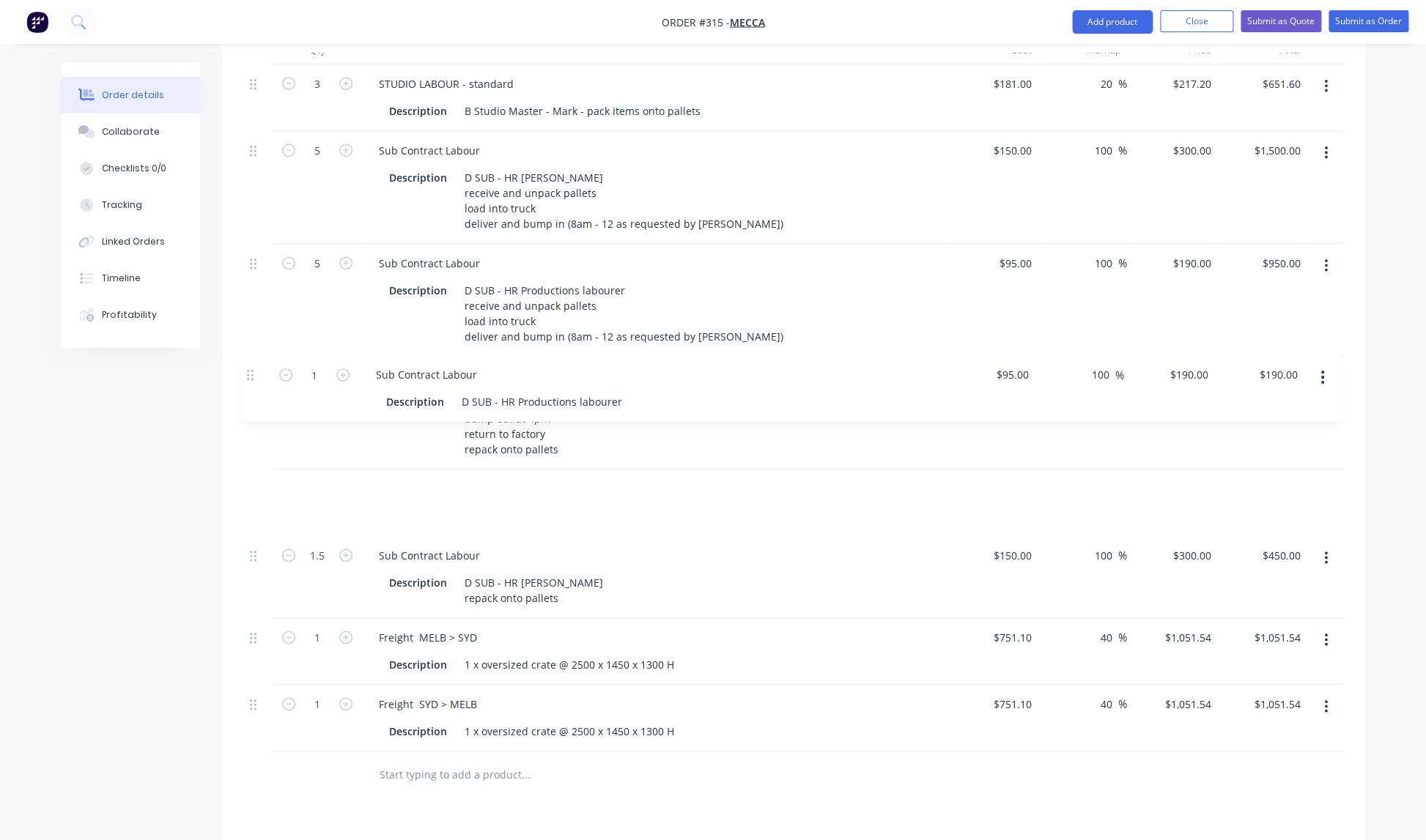
scroll to position [488, 0]
drag, startPoint x: 254, startPoint y: 649, endPoint x: 242, endPoint y: 422, distance: 227.3
click at [242, 422] on div "Qty Cost Markup Price Total 3 STUDIO LABOUR - standard Description B Studio Mas…" at bounding box center [794, 419] width 1143 height 764
click at [326, 480] on input "1" at bounding box center [317, 491] width 38 height 22
type input "1.5"
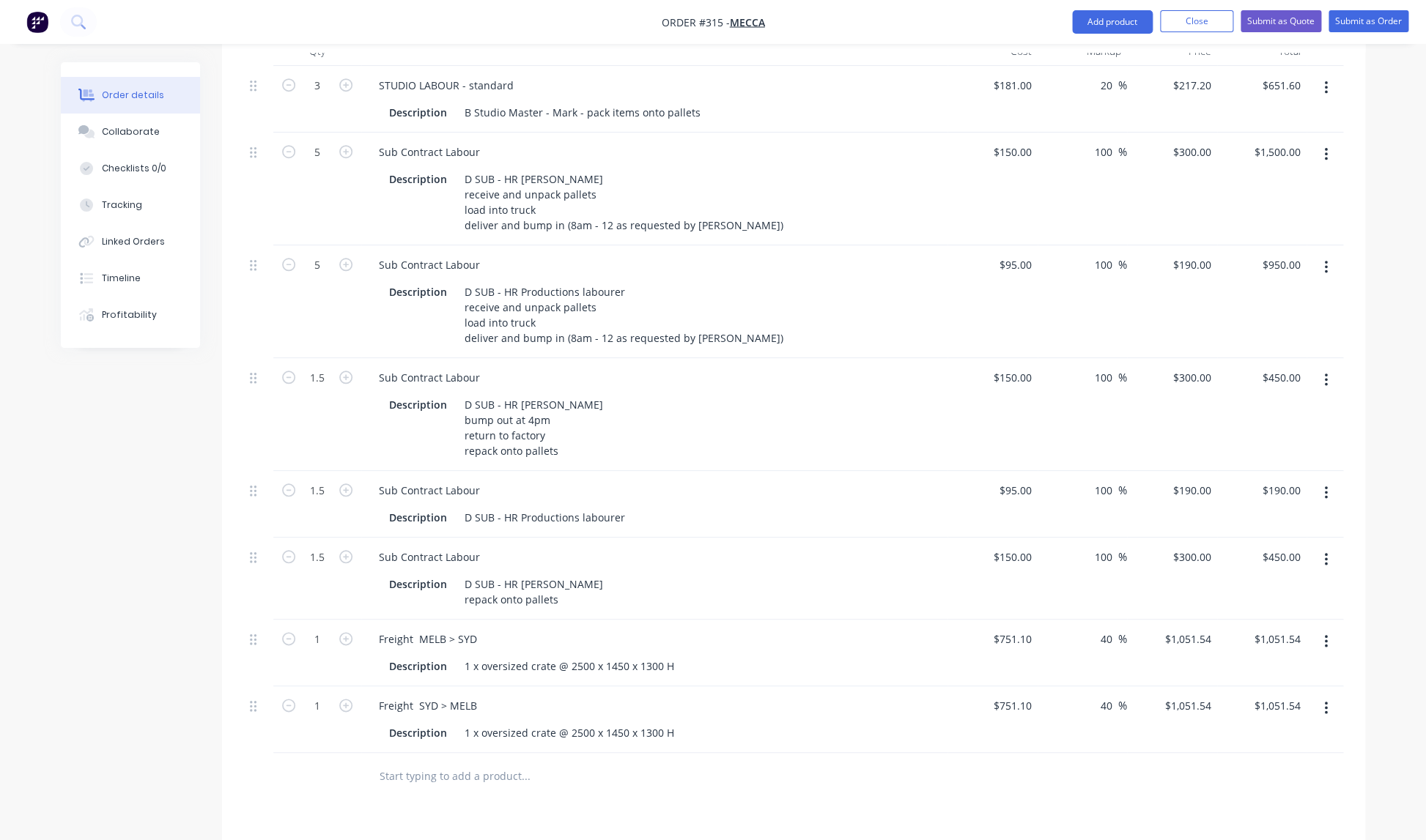
type input "$285.00"
click at [613, 537] on div "Sub Contract Labour Description D SUB - HR [PERSON_NAME] repack onto pallets" at bounding box center [654, 578] width 586 height 82
drag, startPoint x: 463, startPoint y: 358, endPoint x: 560, endPoint y: 395, distance: 103.8
click at [565, 395] on div "D SUB - HR [PERSON_NAME] bump out at 4pm return to factory repack onto pallets" at bounding box center [534, 428] width 150 height 68
copy div "bump out at 4pm return to factory repack onto pallets"
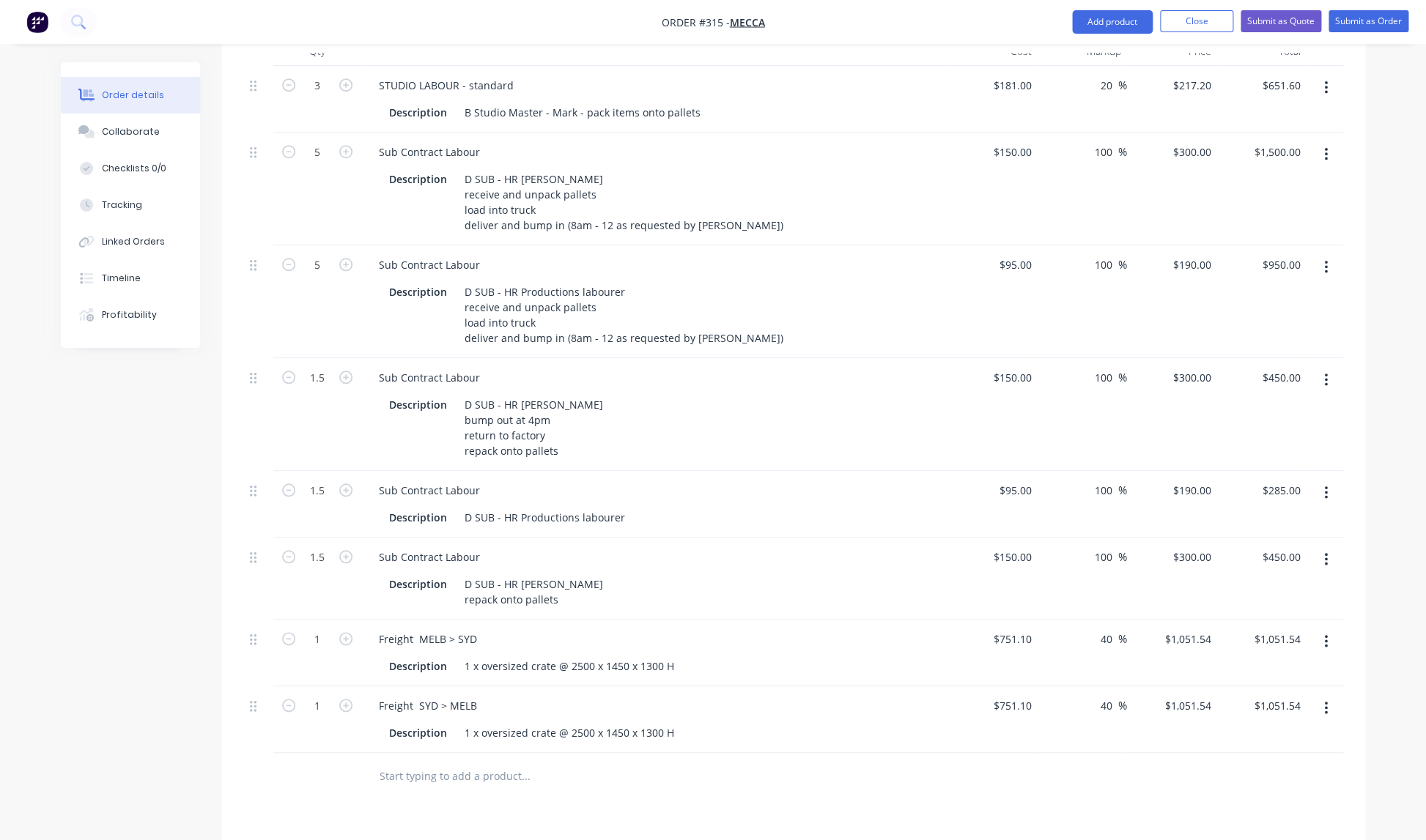
click at [629, 507] on div "Description D SUB - HR Productions labourer" at bounding box center [651, 518] width 536 height 21
click at [621, 507] on div "D SUB - HR Productions labourer" at bounding box center [545, 518] width 172 height 21
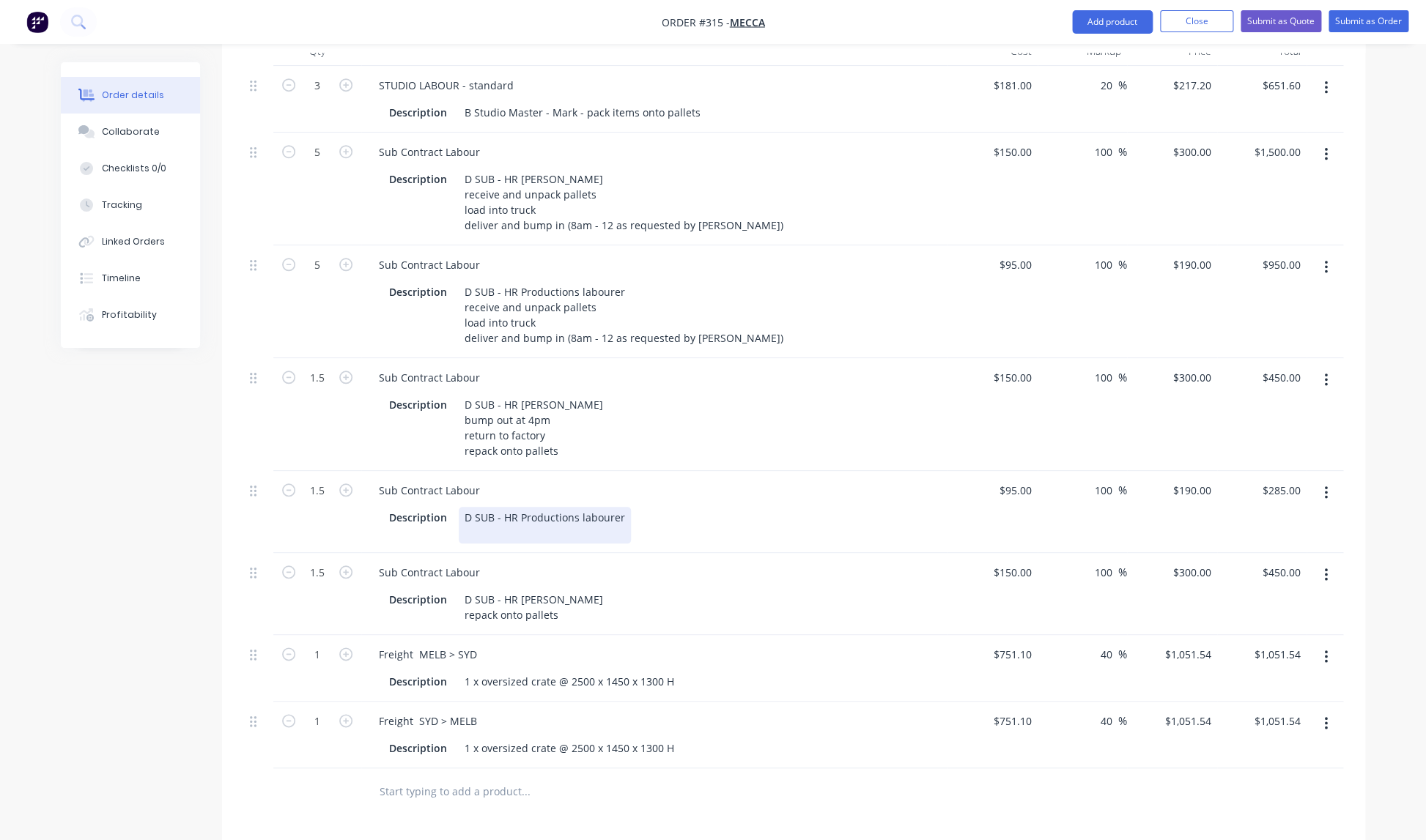
click at [488, 507] on div "D SUB - HR Productions labourer" at bounding box center [545, 526] width 172 height 37
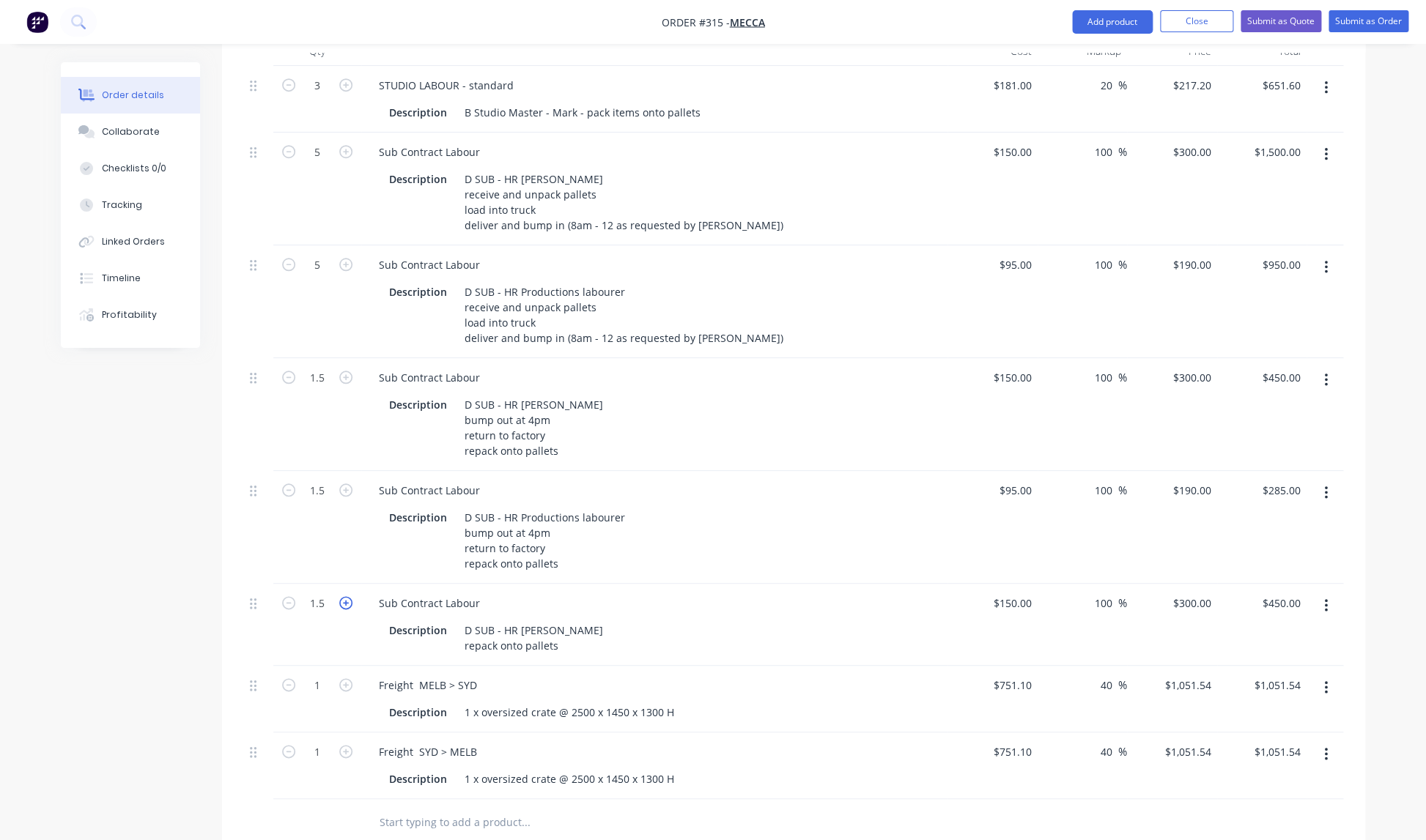
click at [346, 596] on icon "button" at bounding box center [346, 603] width 13 height 13
type input "2.5"
type input "$750.00"
click at [293, 596] on icon "button" at bounding box center [289, 603] width 13 height 13
type input "1.5"
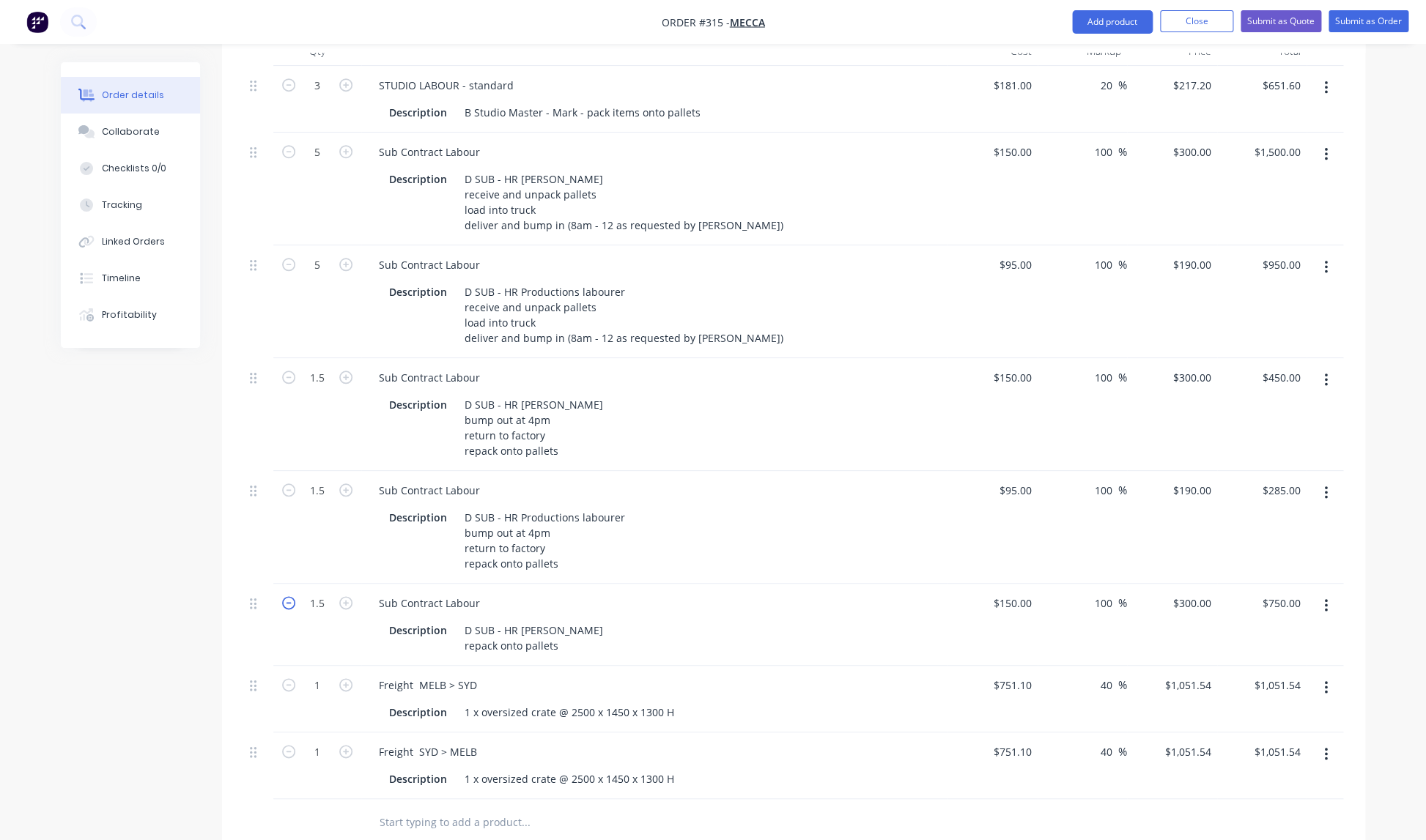
type input "$450.00"
click at [329, 593] on input "1.5" at bounding box center [317, 604] width 38 height 22
type input "2"
type input "$600.00"
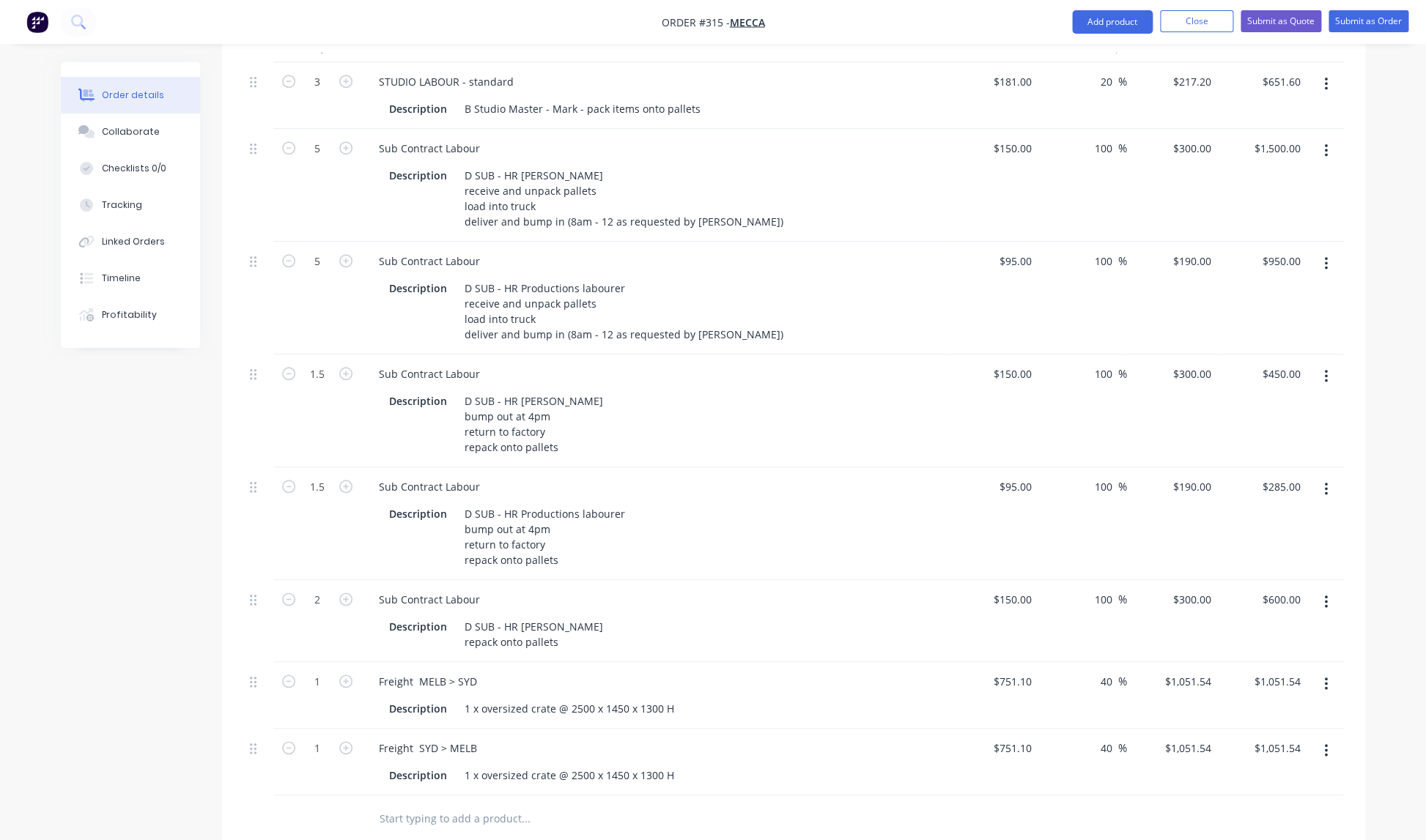
click at [774, 504] on div "Description D SUB - HR Productions labourer bump out at 4pm return to factory r…" at bounding box center [651, 537] width 536 height 68
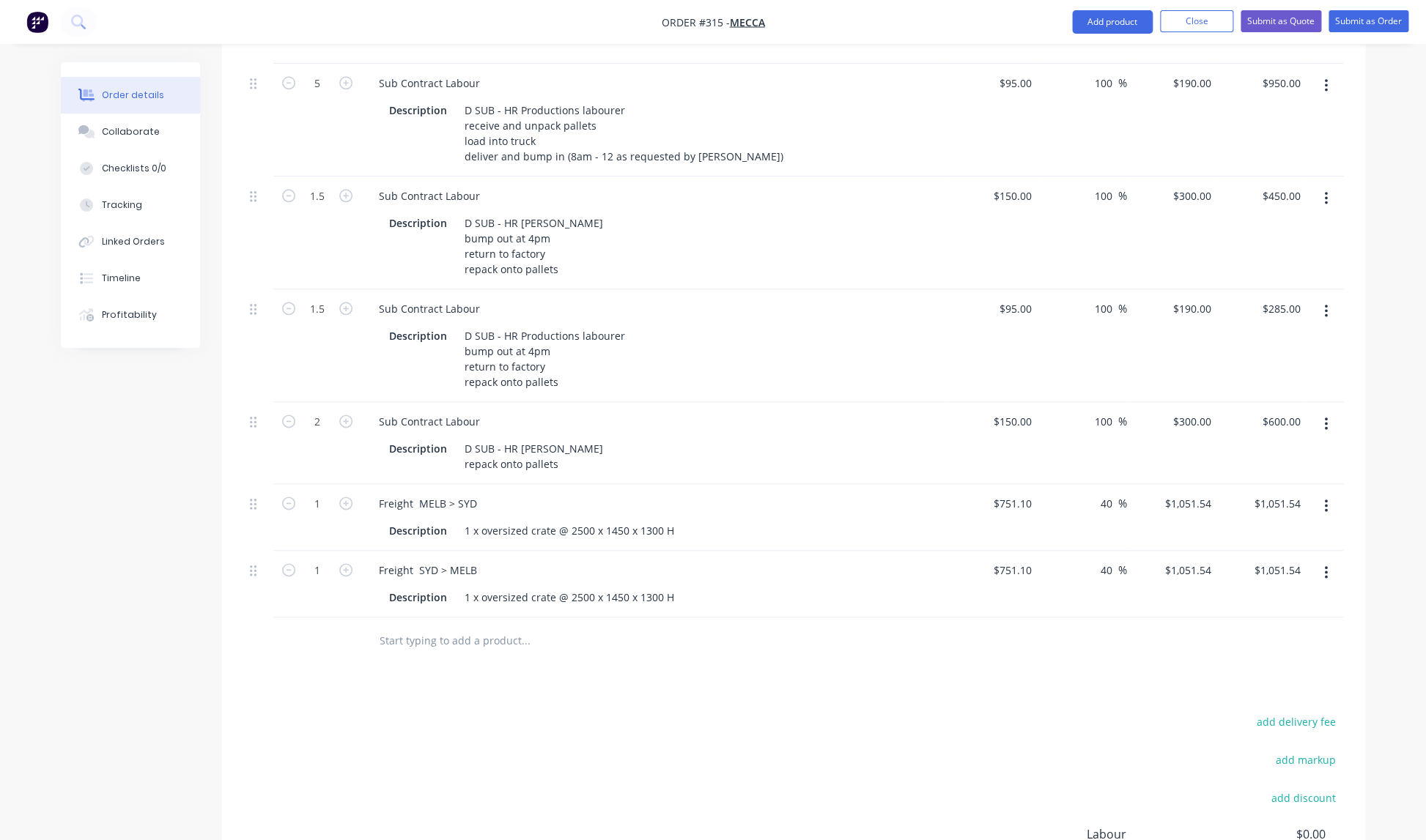
scroll to position [668, 0]
click at [1188, 18] on button "Close" at bounding box center [1196, 21] width 74 height 22
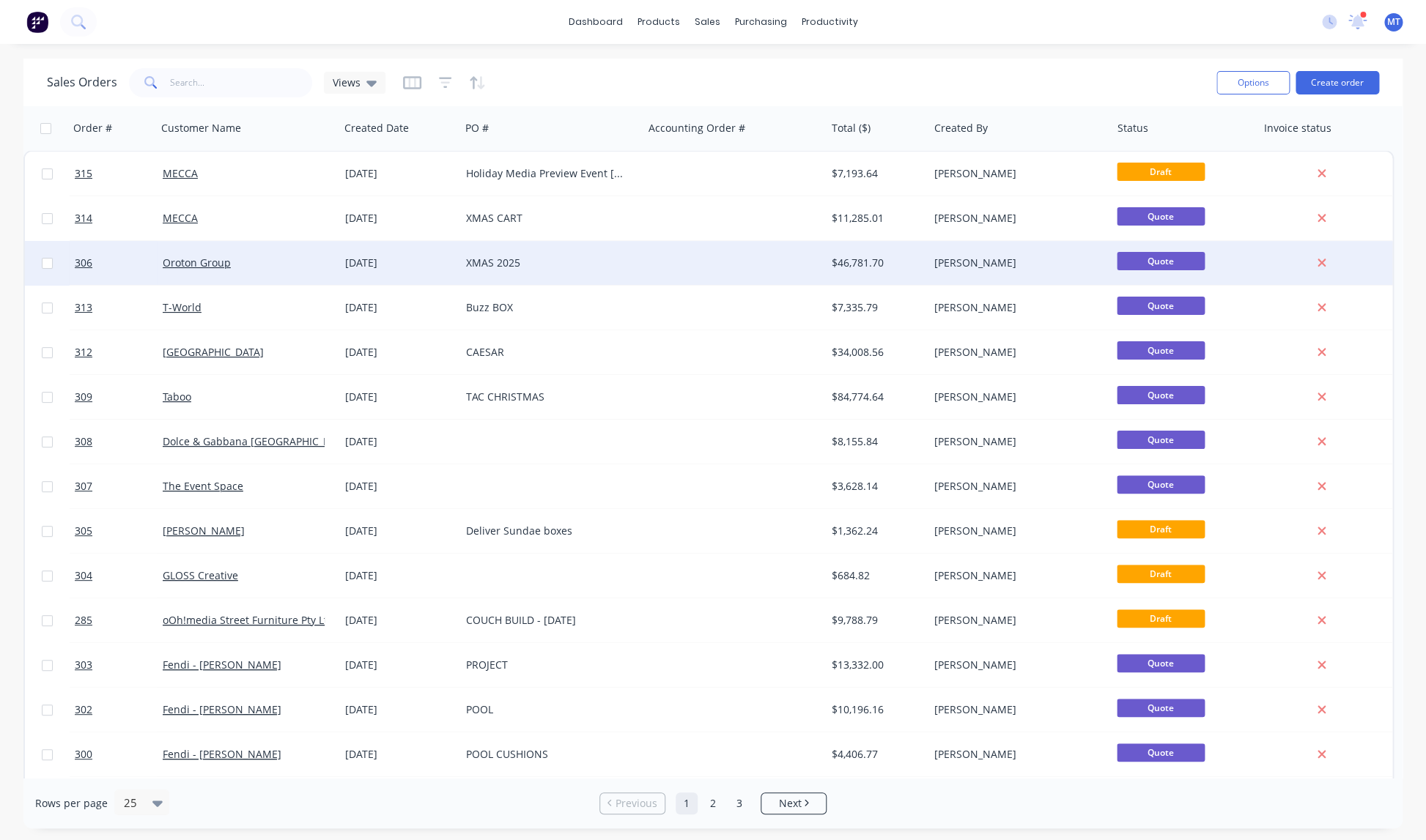
click at [503, 257] on div "XMAS 2025" at bounding box center [547, 263] width 163 height 15
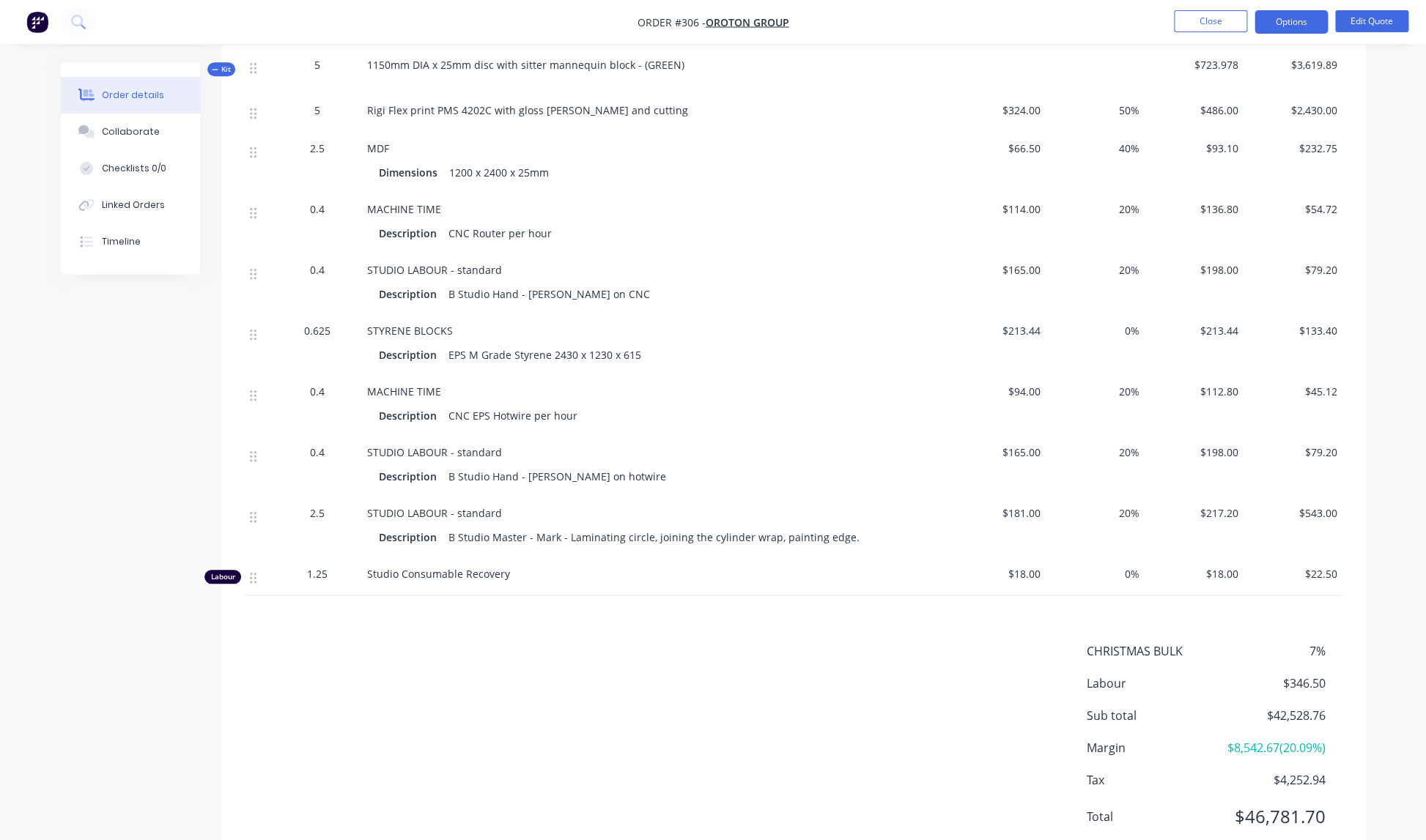
scroll to position [3200, 0]
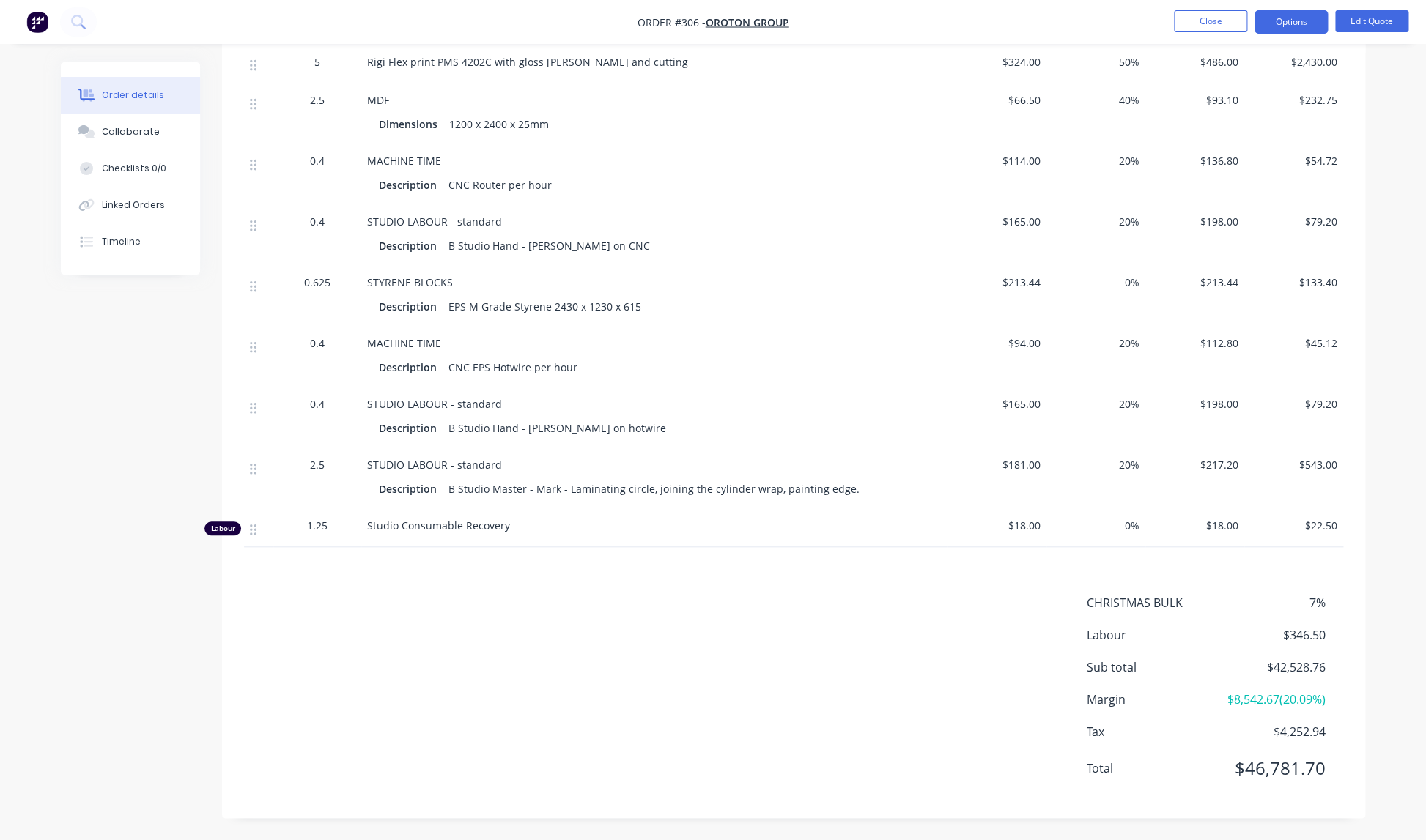
click at [1179, 603] on span "CHRISTMAS BULK" at bounding box center [1151, 603] width 130 height 18
click at [1313, 601] on span "7%" at bounding box center [1271, 603] width 108 height 18
click at [1210, 21] on button "Close" at bounding box center [1210, 21] width 74 height 22
